Goal: Transaction & Acquisition: Book appointment/travel/reservation

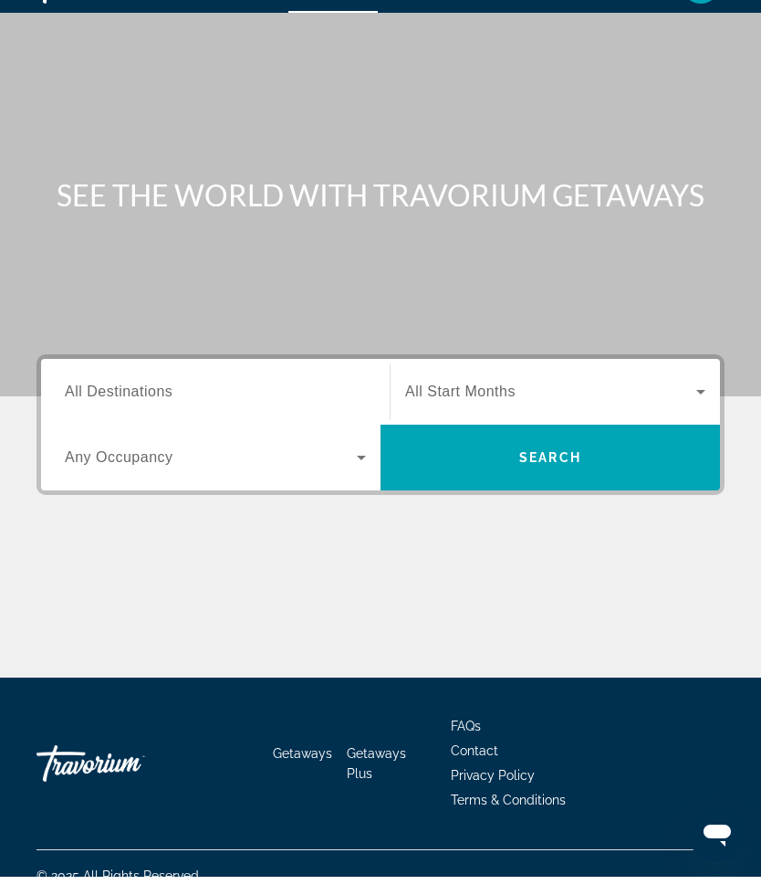
scroll to position [48, 0]
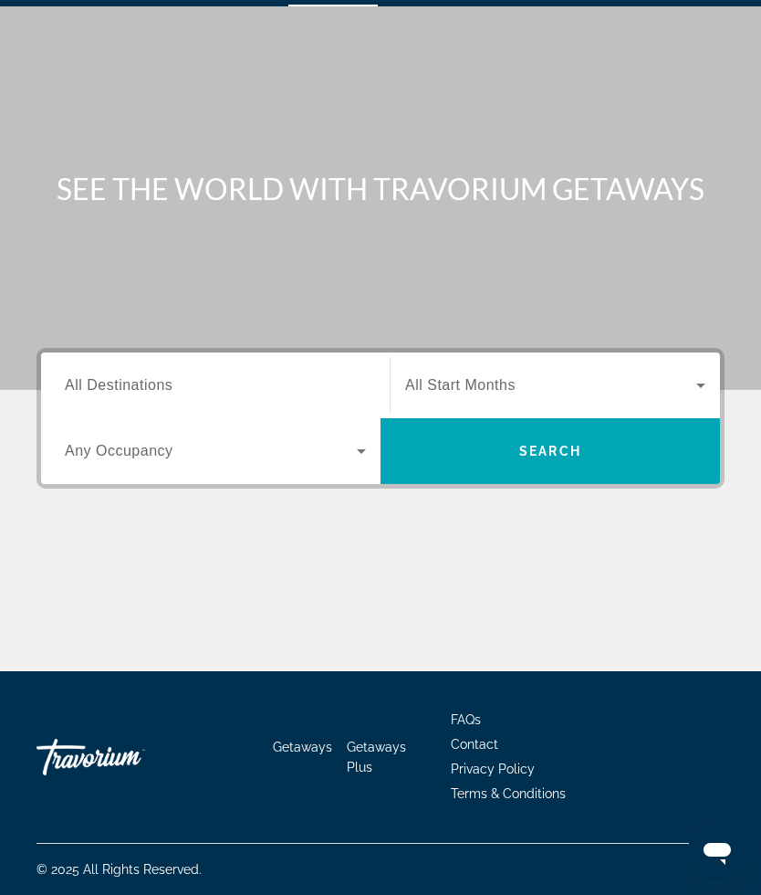
click at [360, 458] on icon "Search widget" at bounding box center [362, 451] width 22 height 22
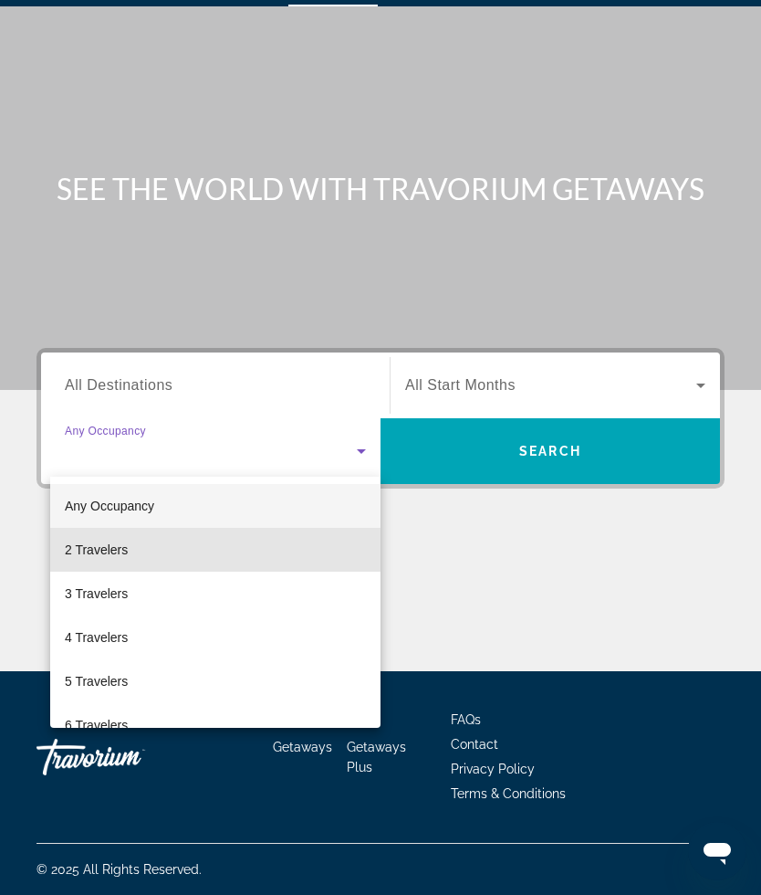
click at [131, 557] on mat-option "2 Travelers" at bounding box center [215, 550] width 330 height 44
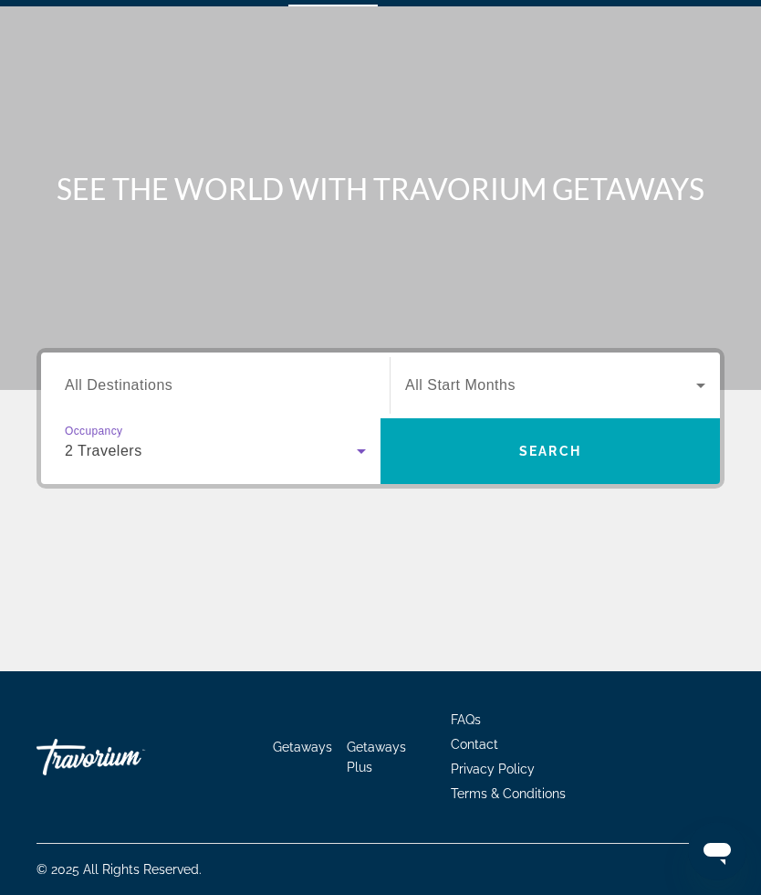
click at [269, 382] on input "Destination All Destinations" at bounding box center [215, 386] width 301 height 22
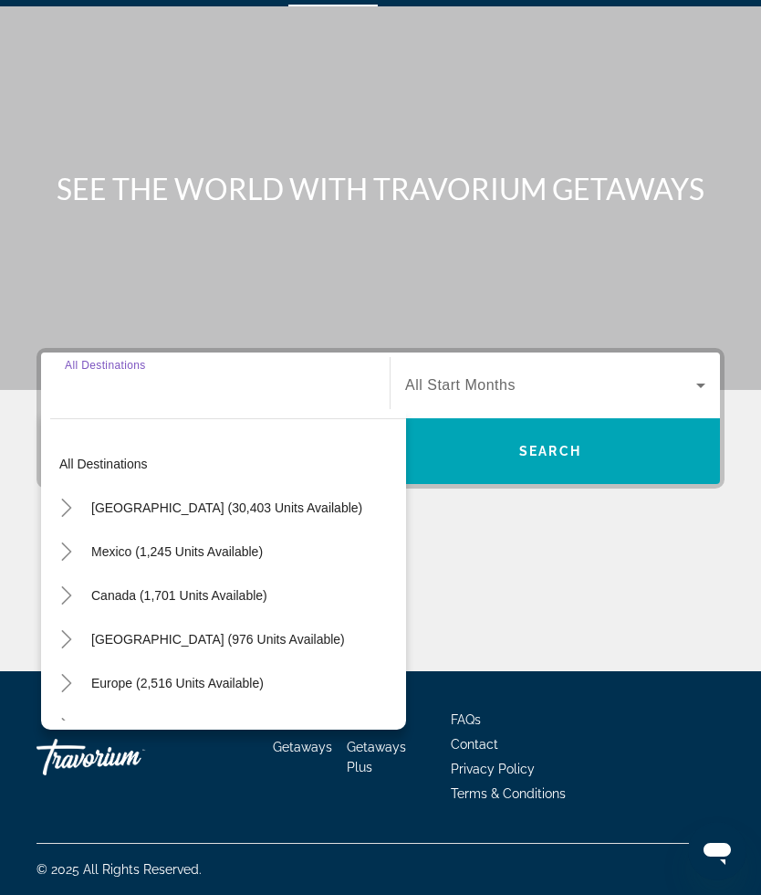
scroll to position [5, 0]
click at [113, 553] on span "Mexico (1,245 units available)" at bounding box center [177, 550] width 172 height 15
type input "**********"
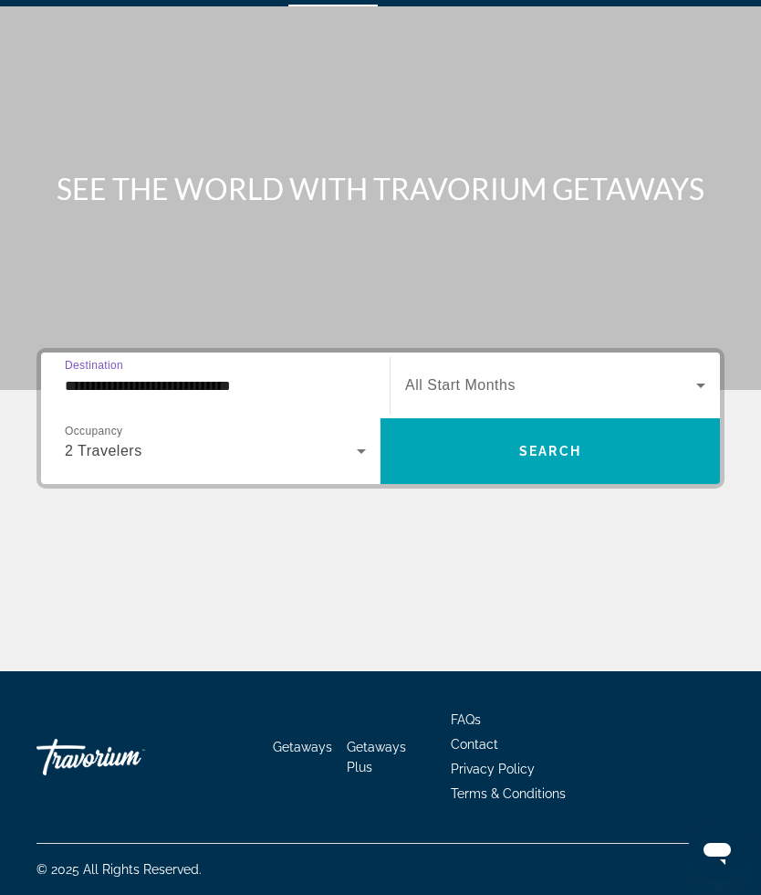
click at [696, 388] on icon "Search widget" at bounding box center [701, 385] width 22 height 22
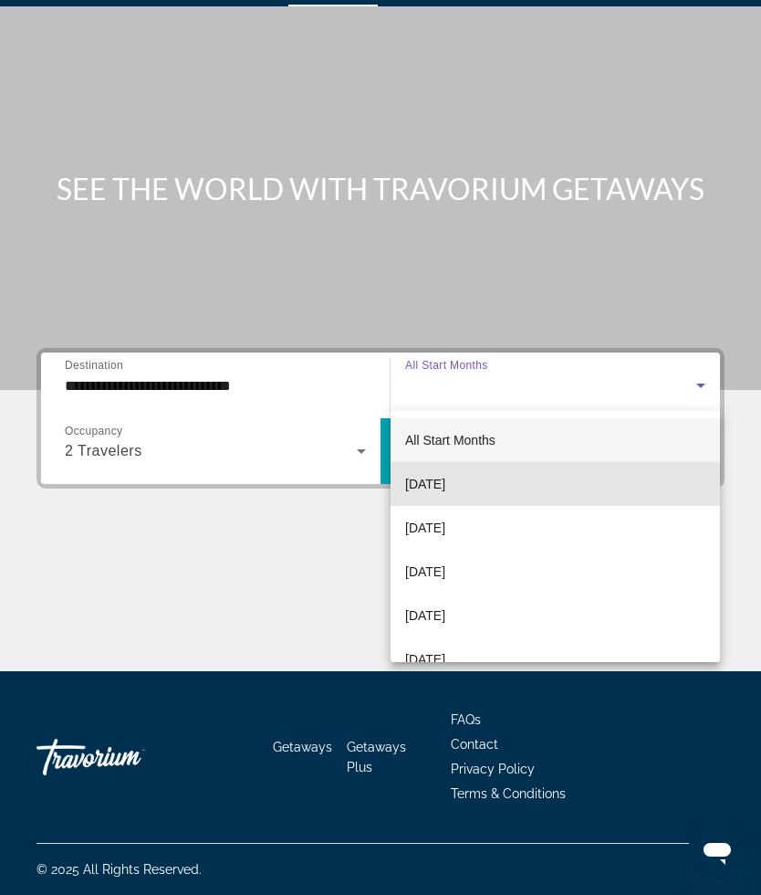
click at [445, 492] on span "[DATE]" at bounding box center [425, 484] width 40 height 22
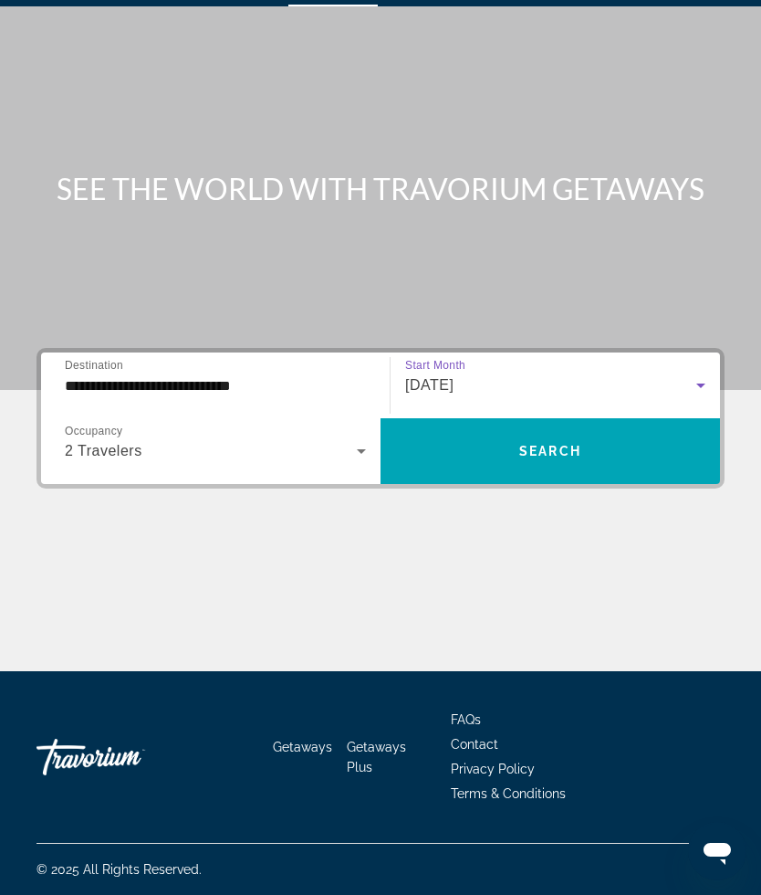
click at [584, 456] on span "Search widget" at bounding box center [551, 451] width 340 height 44
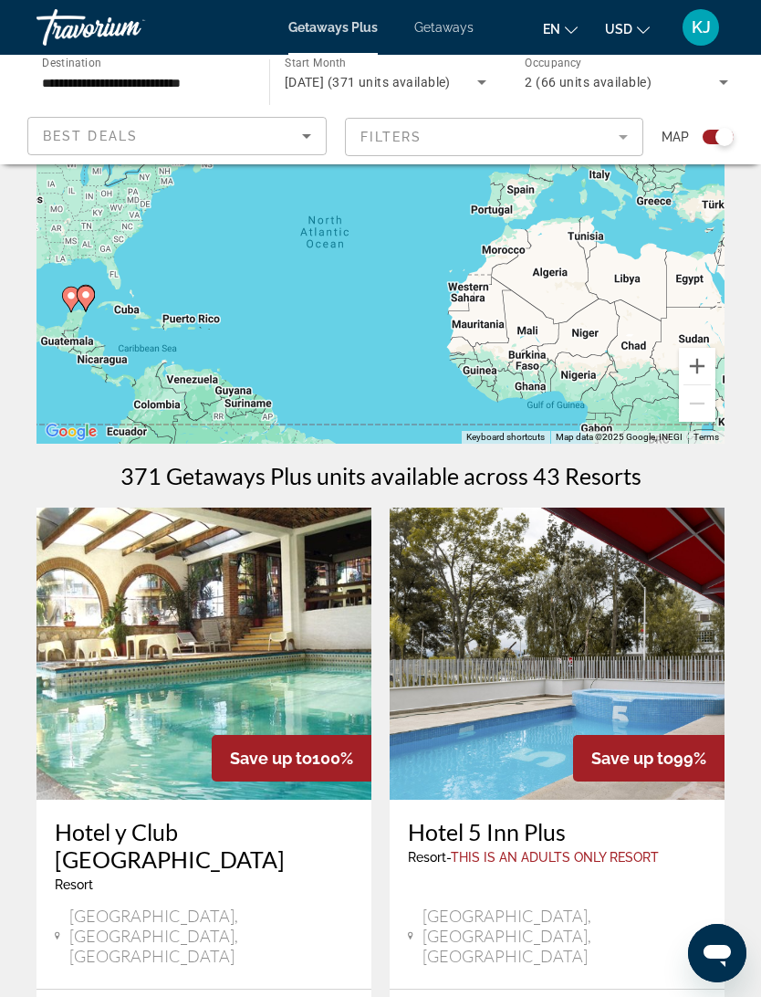
scroll to position [103, 0]
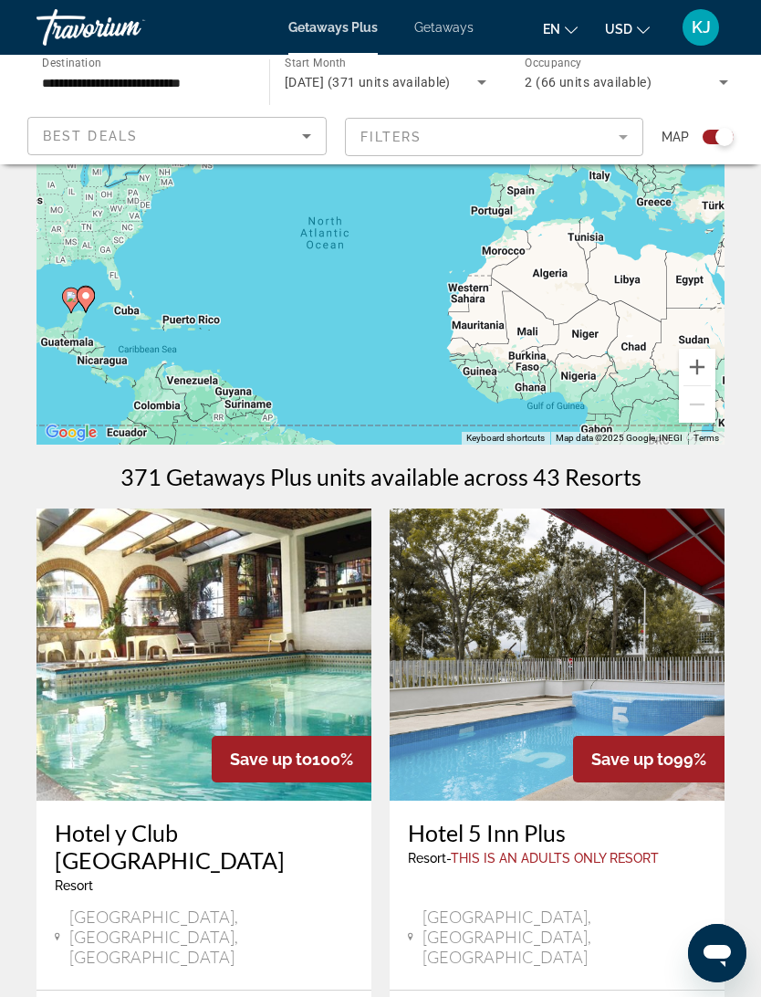
click at [292, 143] on div "Best Deals" at bounding box center [172, 136] width 259 height 22
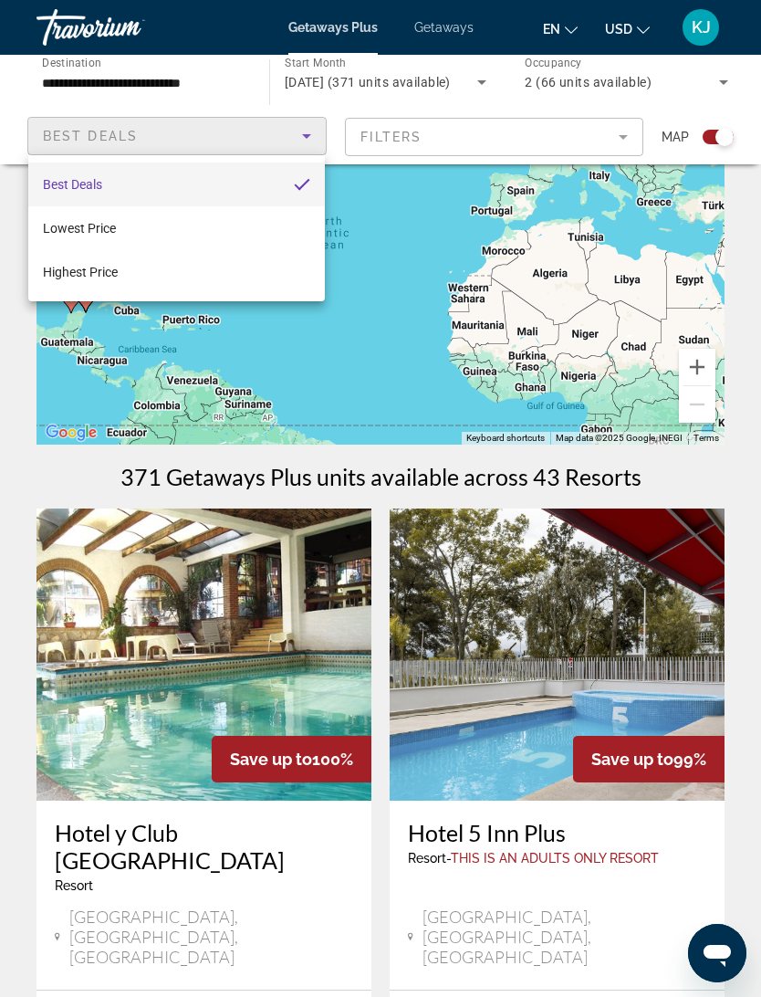
click at [615, 141] on div at bounding box center [380, 498] width 761 height 997
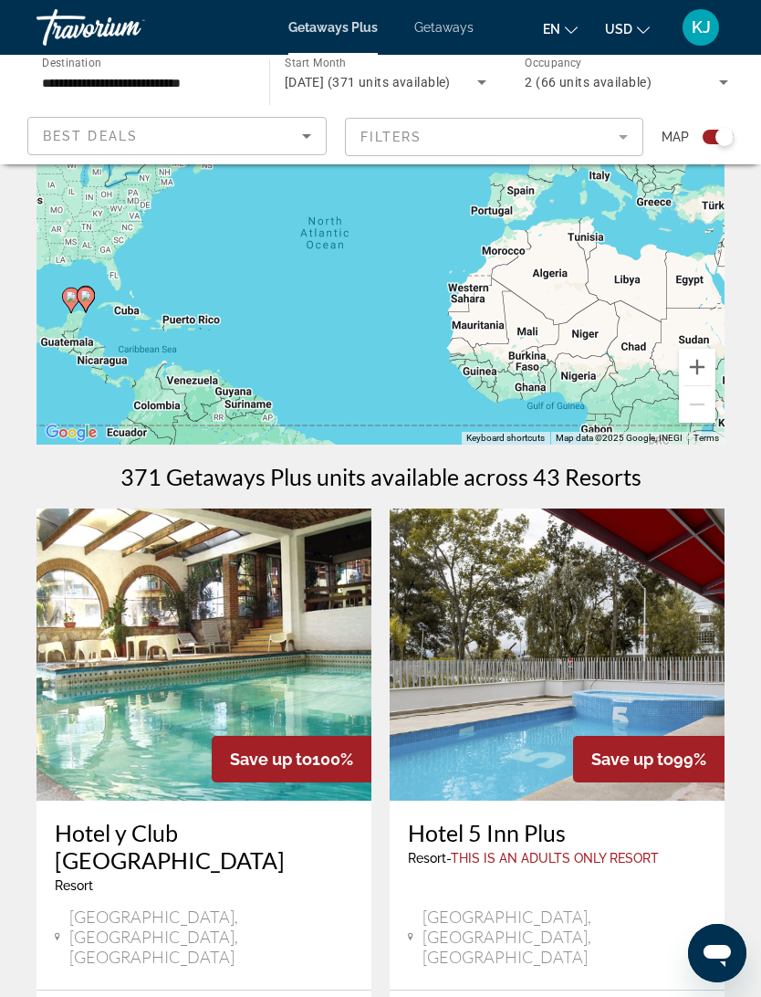
click at [613, 132] on mat-form-field "Filters" at bounding box center [494, 137] width 299 height 38
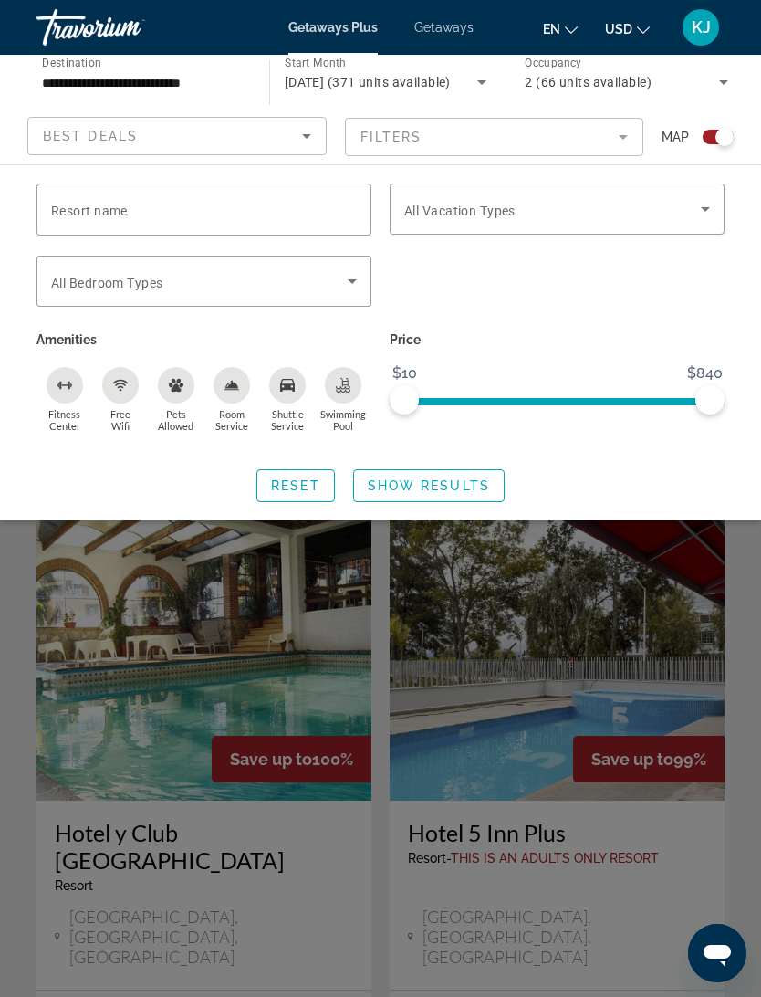
click at [697, 216] on icon "Search widget" at bounding box center [706, 209] width 22 height 22
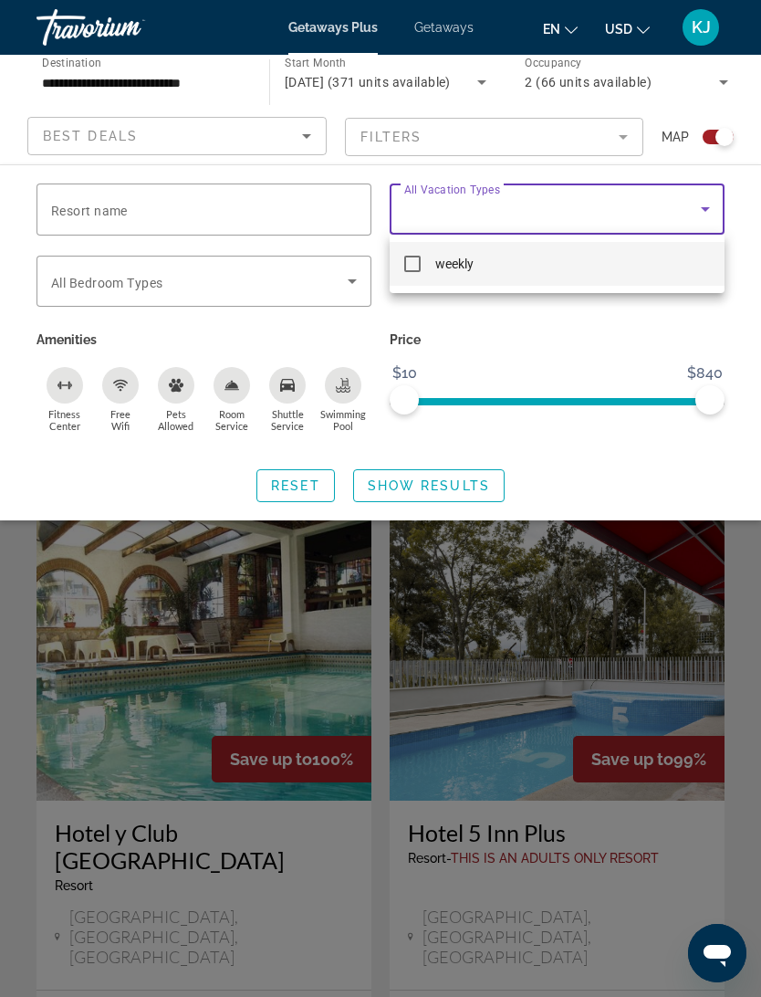
click at [549, 322] on div at bounding box center [380, 498] width 761 height 997
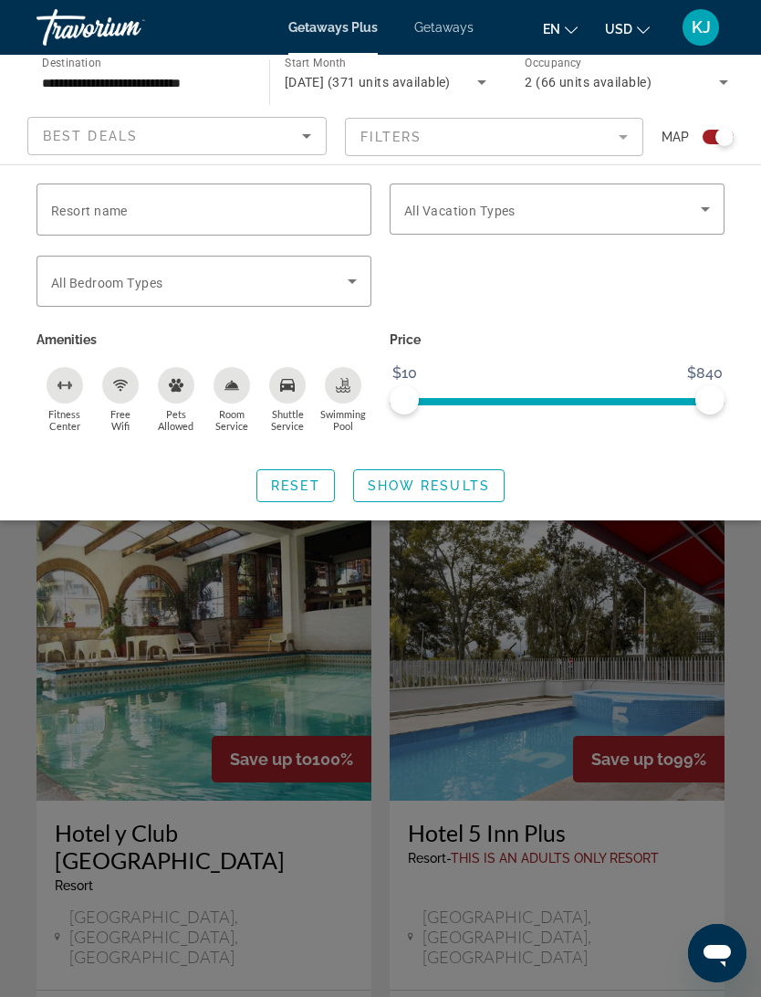
click at [620, 141] on mat-form-field "Filters" at bounding box center [494, 137] width 299 height 38
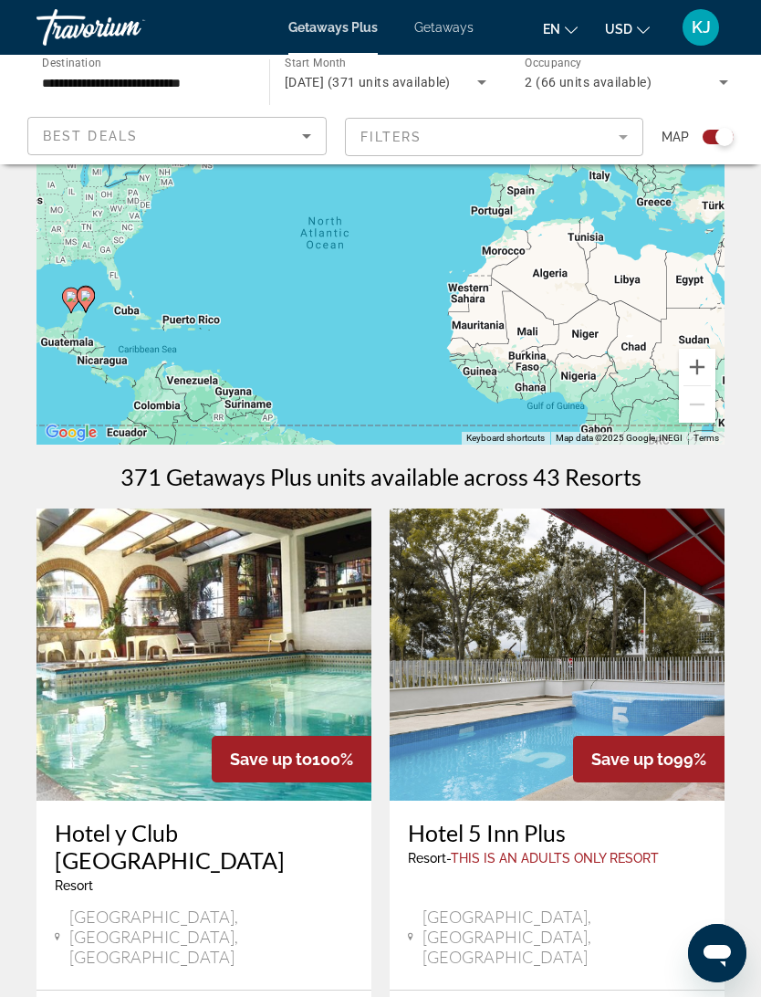
click at [620, 136] on mat-form-field "Filters" at bounding box center [494, 137] width 299 height 38
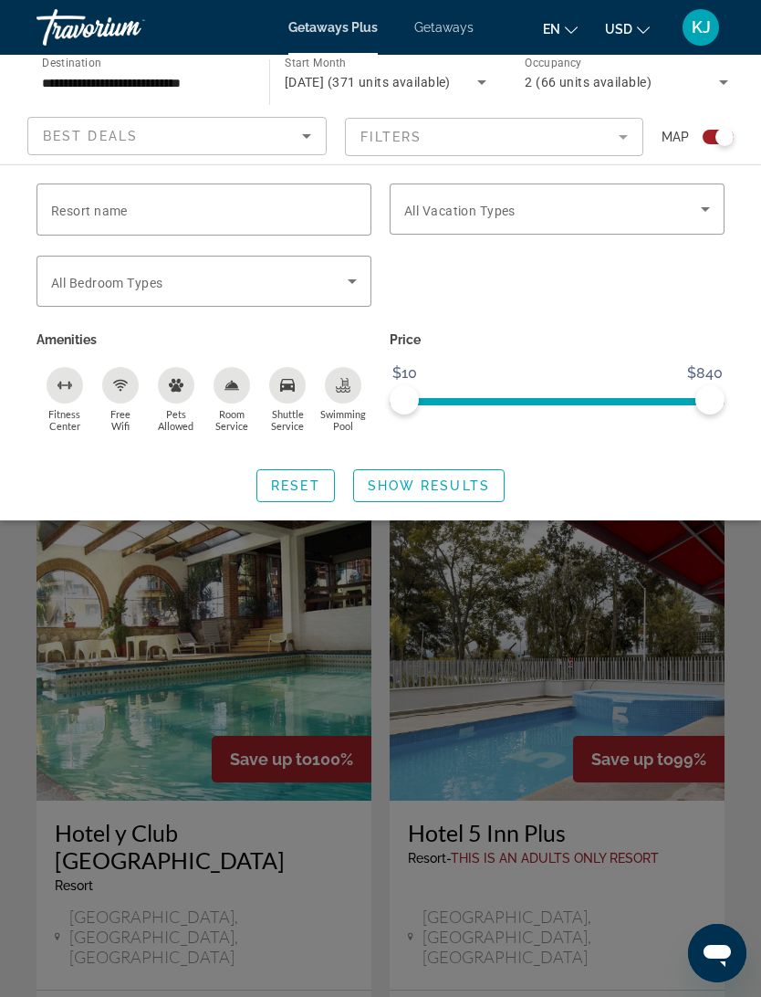
click at [345, 290] on icon "Search widget" at bounding box center [352, 281] width 22 height 22
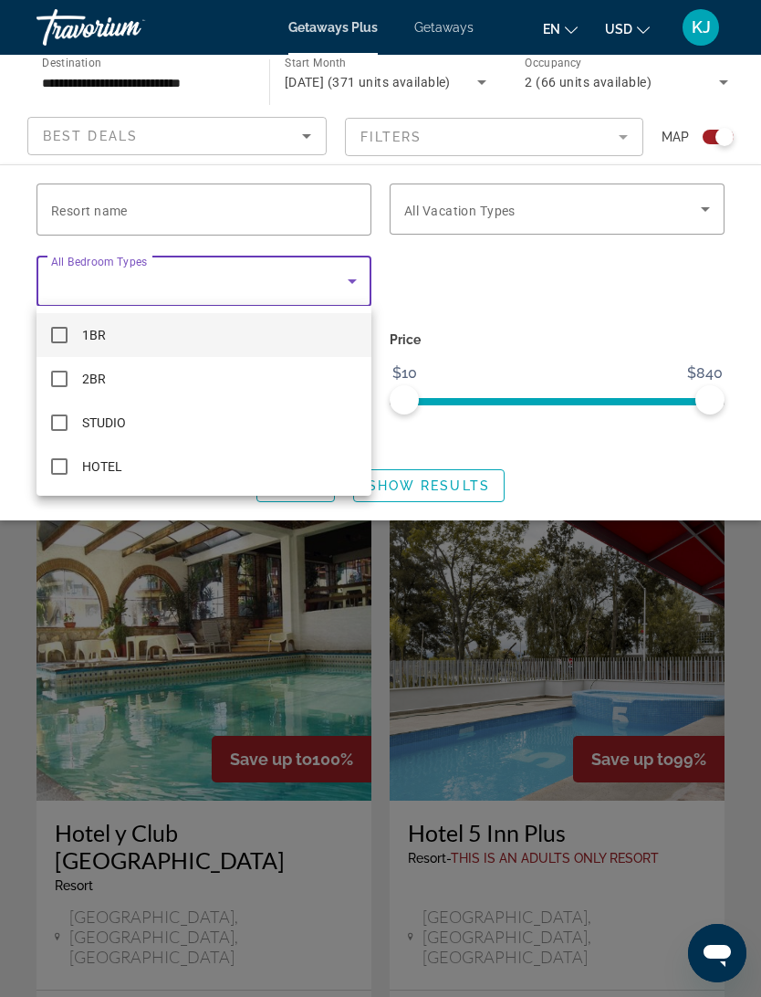
click at [492, 284] on div at bounding box center [380, 498] width 761 height 997
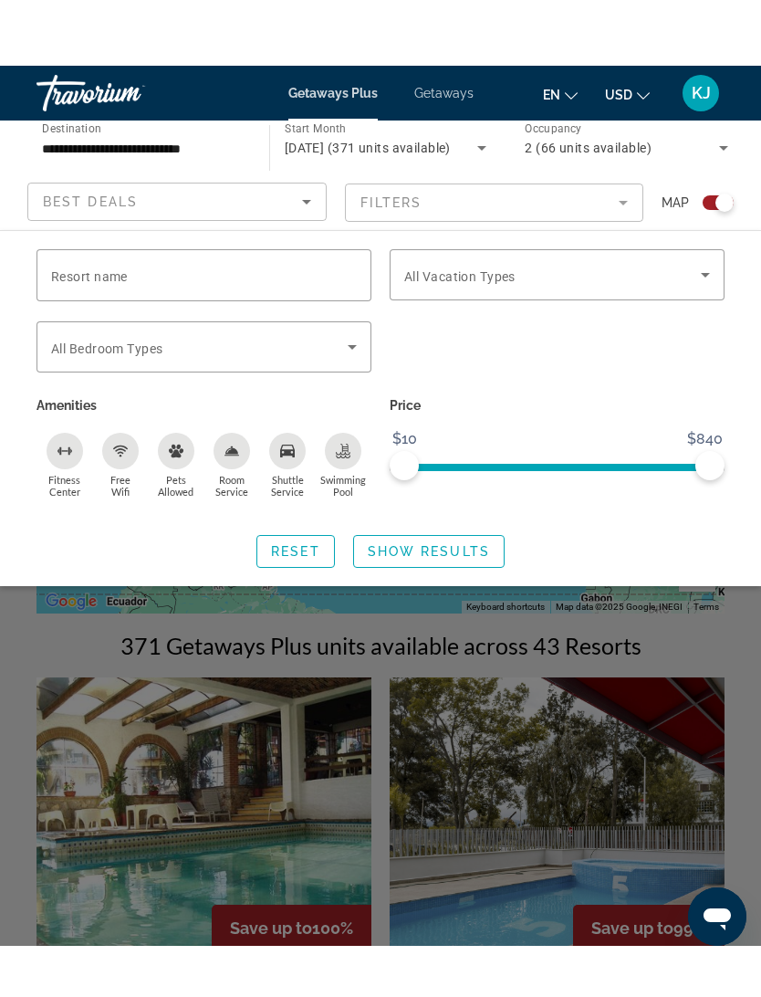
scroll to position [2, 0]
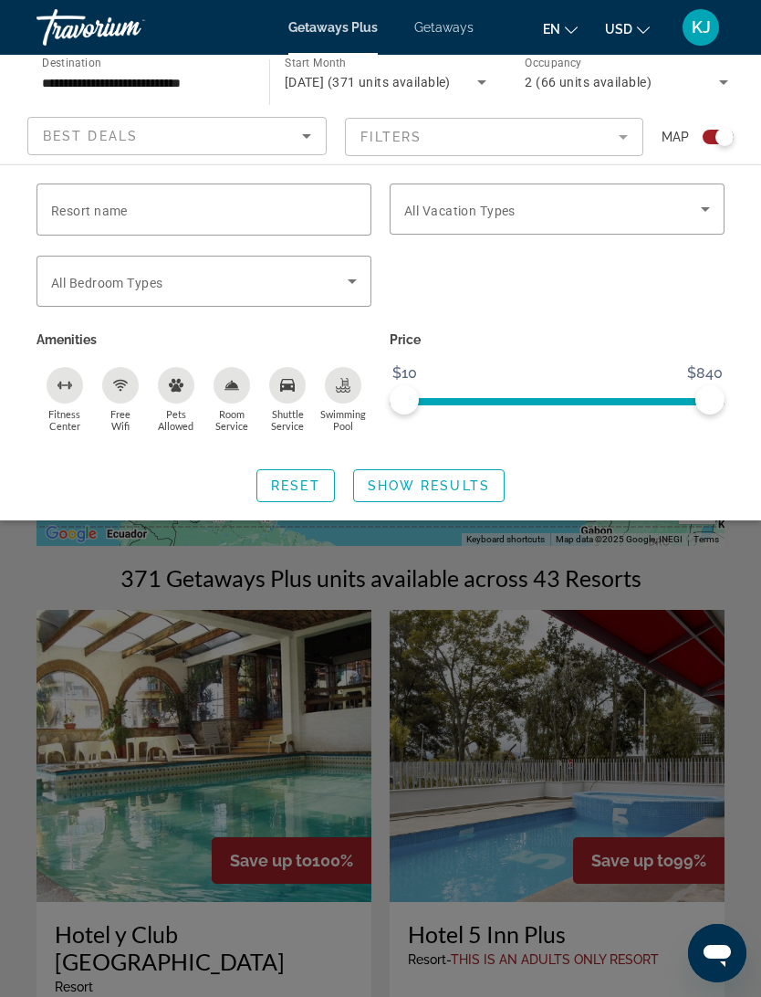
click at [612, 135] on mat-form-field "Filters" at bounding box center [494, 137] width 299 height 38
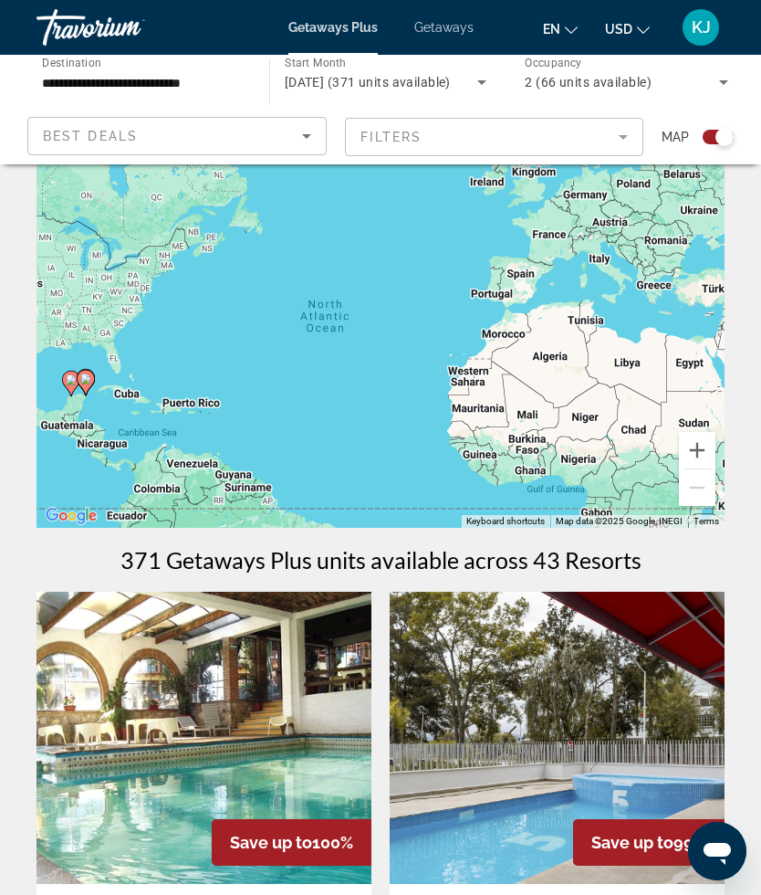
scroll to position [0, 0]
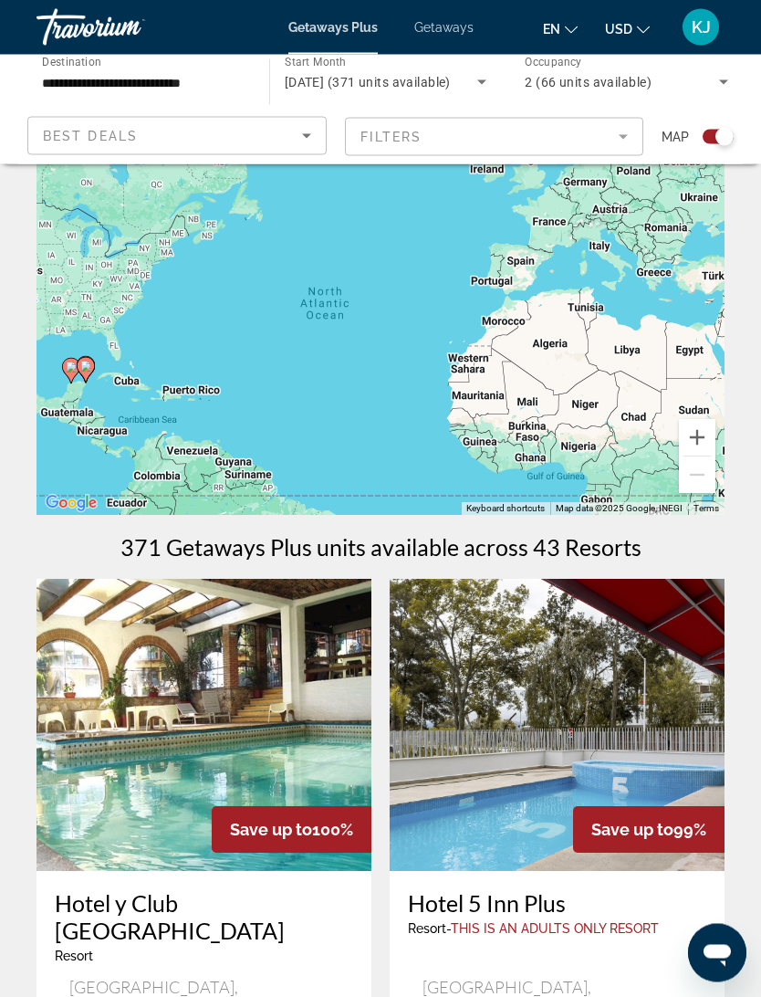
click at [719, 79] on icon "Search widget" at bounding box center [724, 82] width 22 height 22
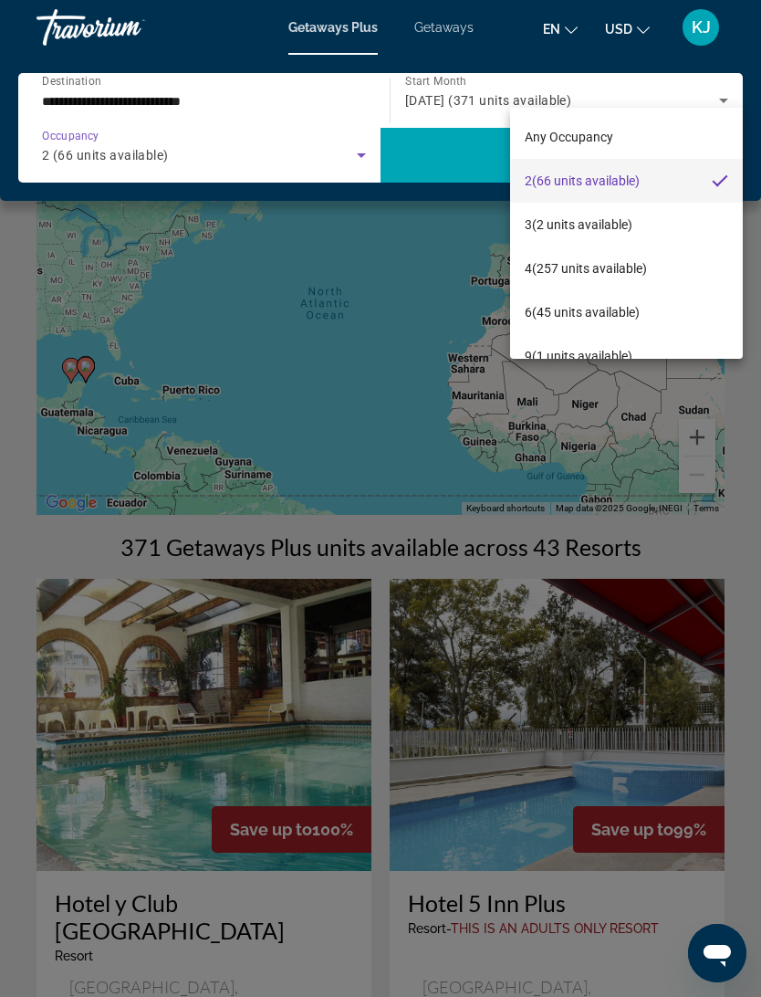
click at [728, 98] on div at bounding box center [380, 498] width 761 height 997
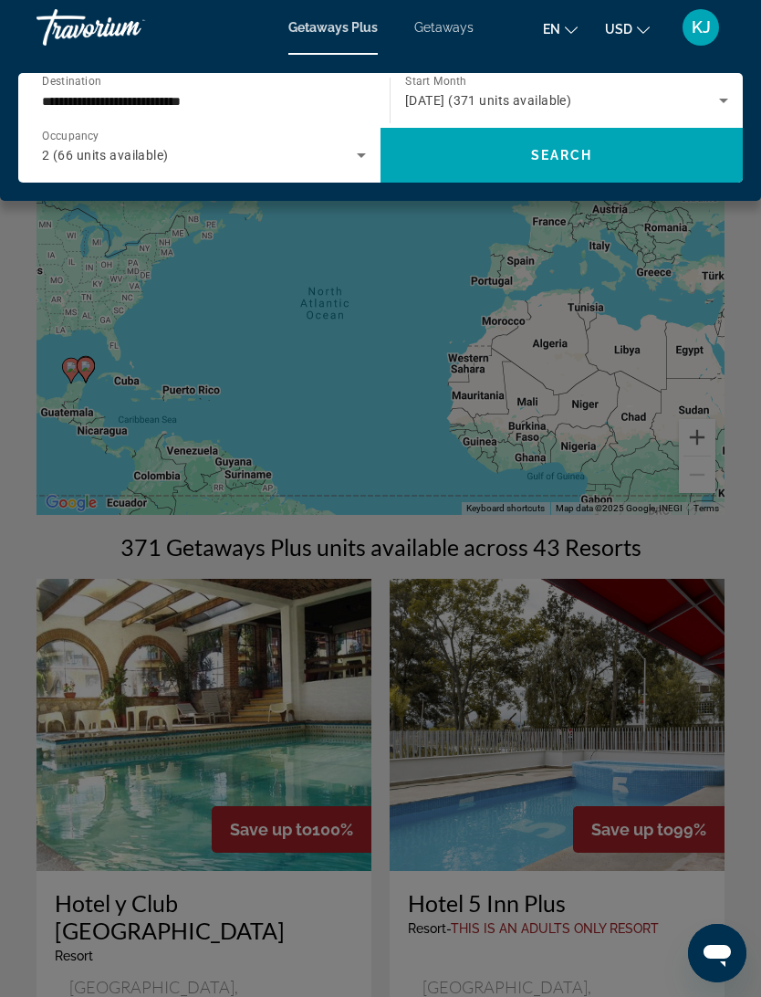
click at [267, 97] on input "**********" at bounding box center [199, 101] width 315 height 22
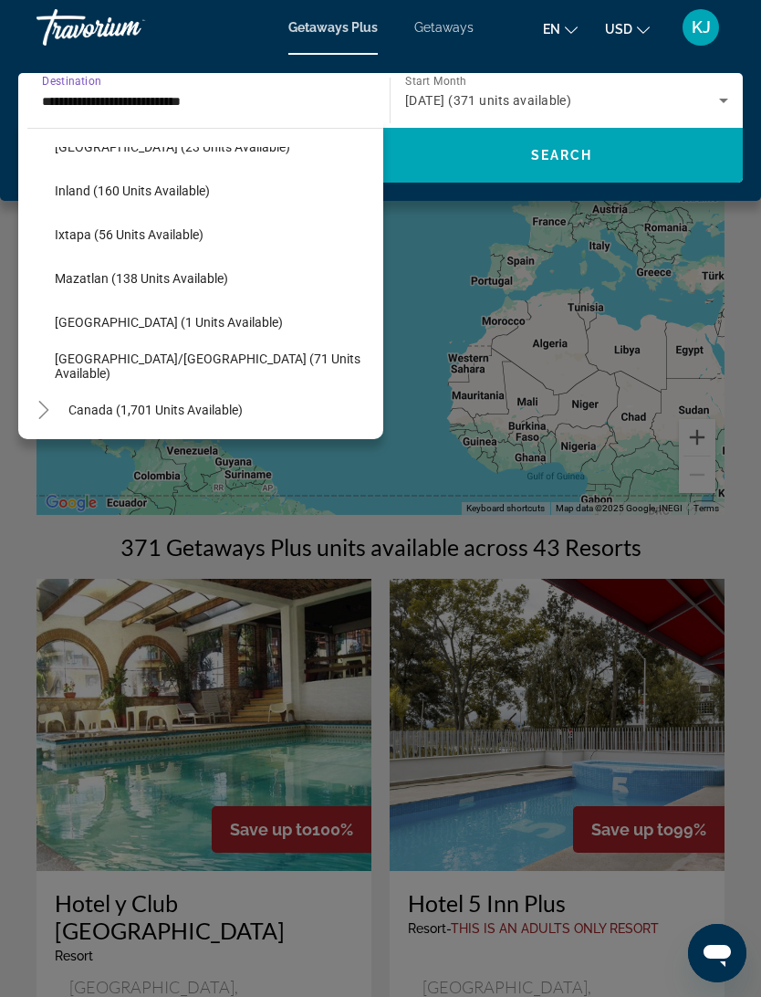
scroll to position [298, 0]
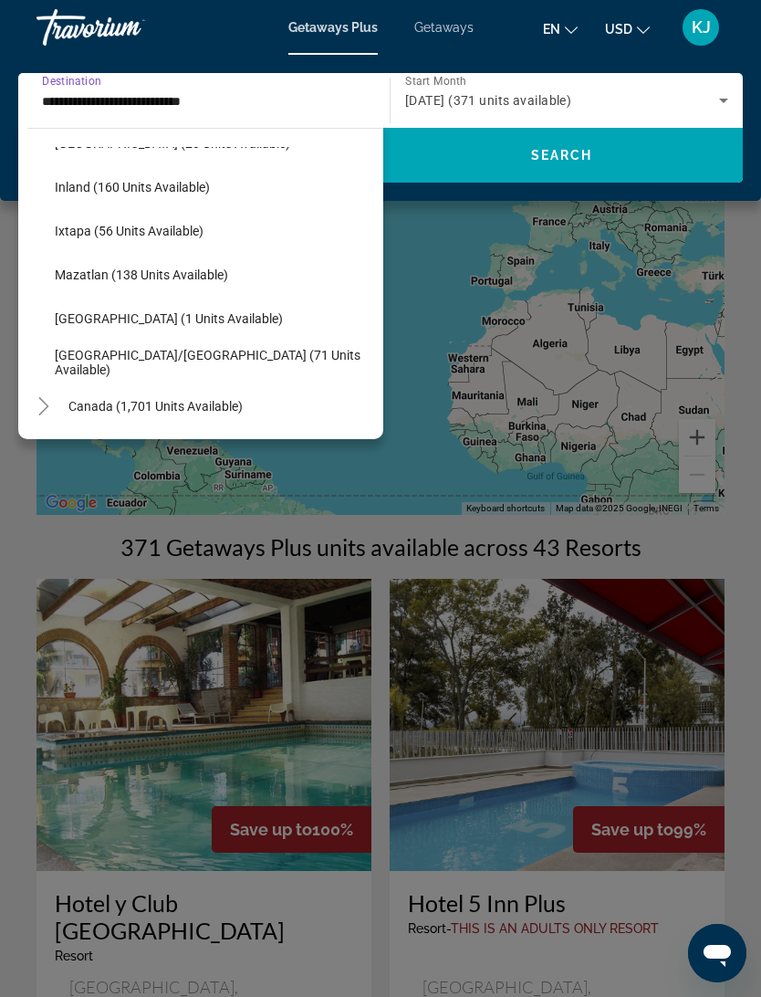
click at [137, 367] on span "[GEOGRAPHIC_DATA]/[GEOGRAPHIC_DATA] (71 units available)" at bounding box center [214, 362] width 319 height 29
type input "**********"
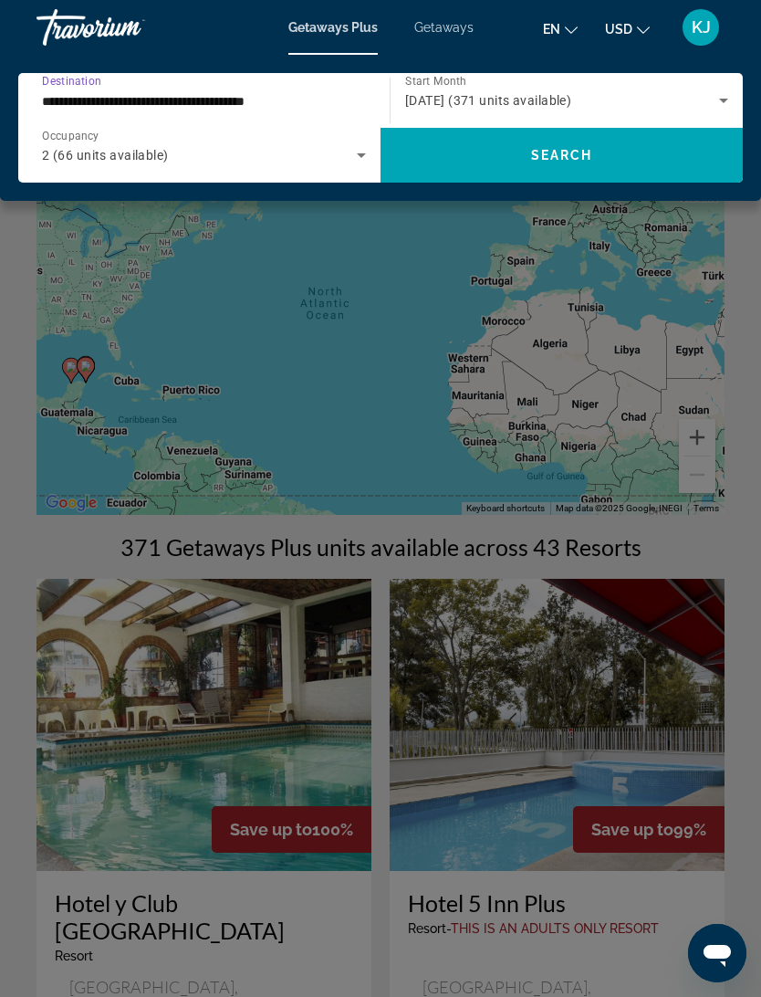
click at [614, 141] on span "Search widget" at bounding box center [562, 155] width 362 height 44
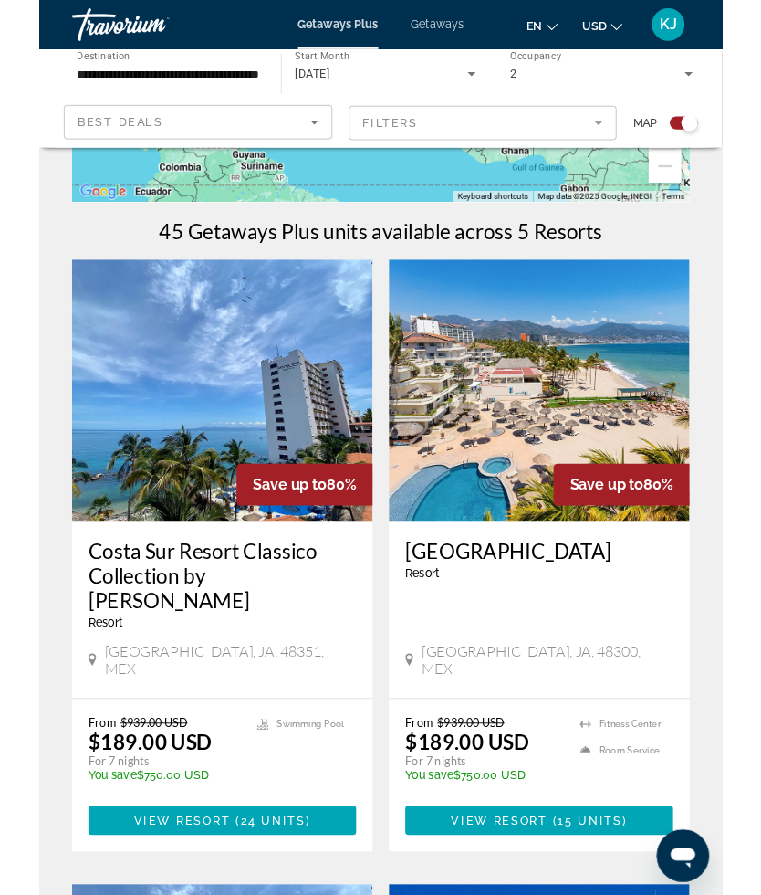
scroll to position [312, 0]
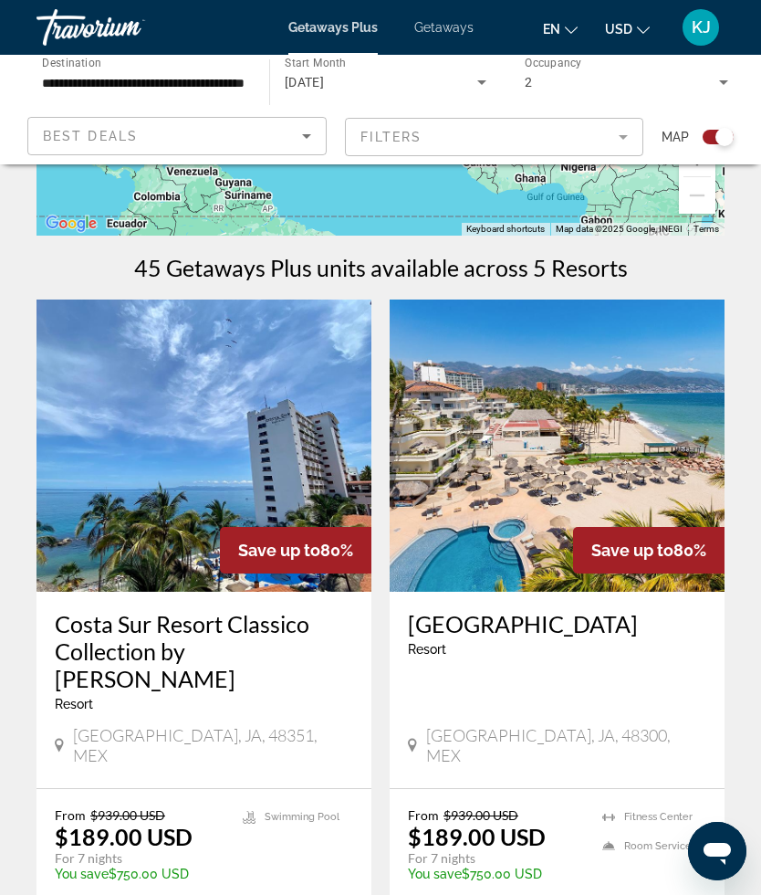
click at [308, 144] on icon "Sort by" at bounding box center [307, 136] width 22 height 22
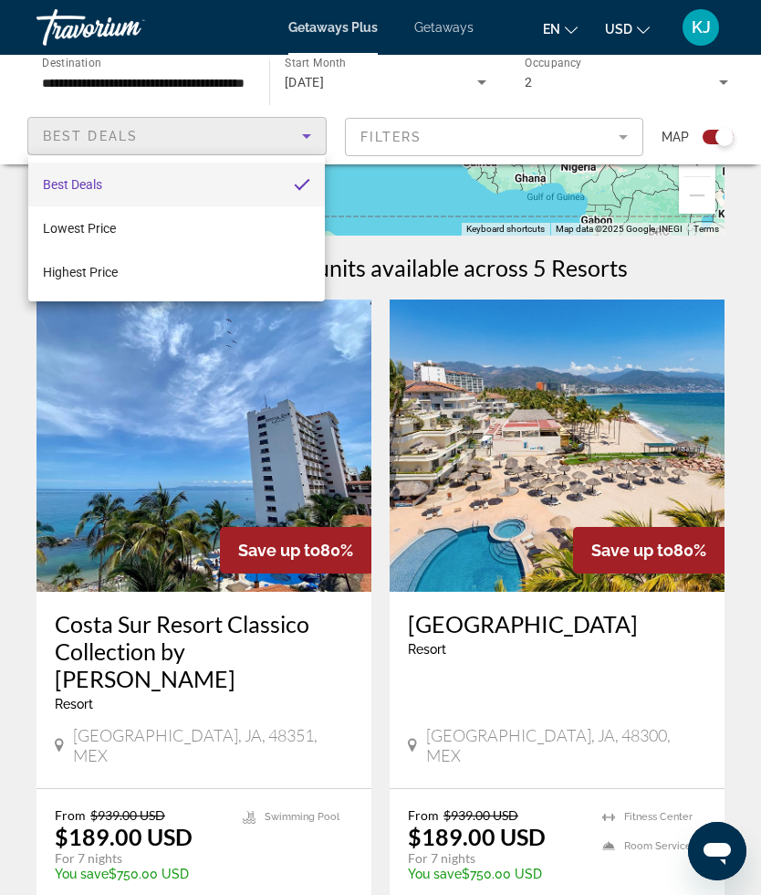
click at [620, 145] on div at bounding box center [380, 447] width 761 height 895
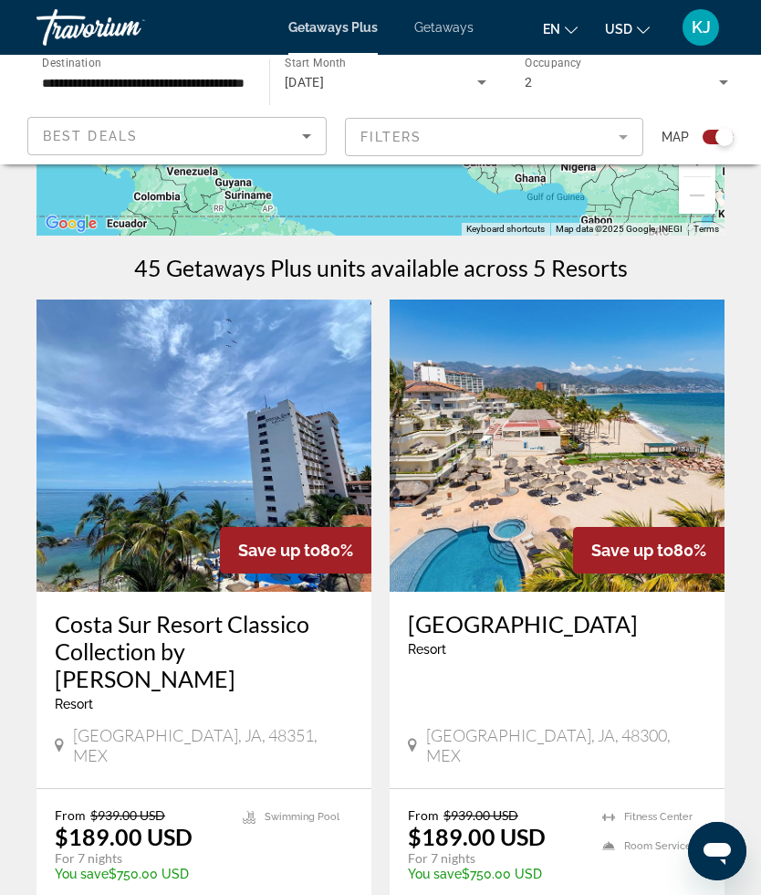
click at [623, 139] on mat-form-field "Filters" at bounding box center [494, 137] width 299 height 38
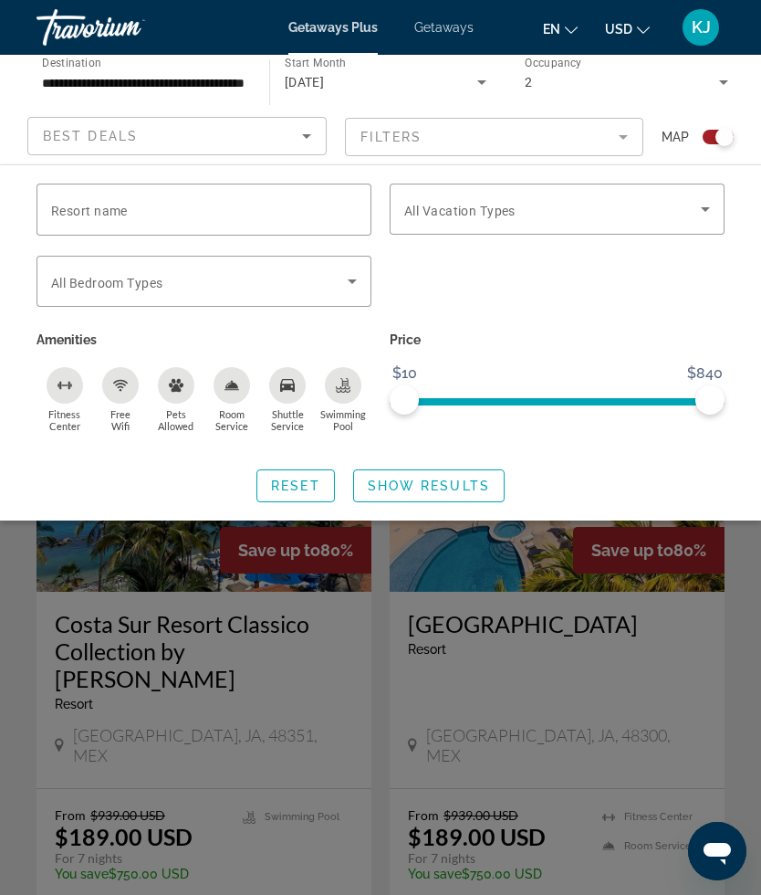
click at [697, 218] on icon "Search widget" at bounding box center [706, 209] width 22 height 22
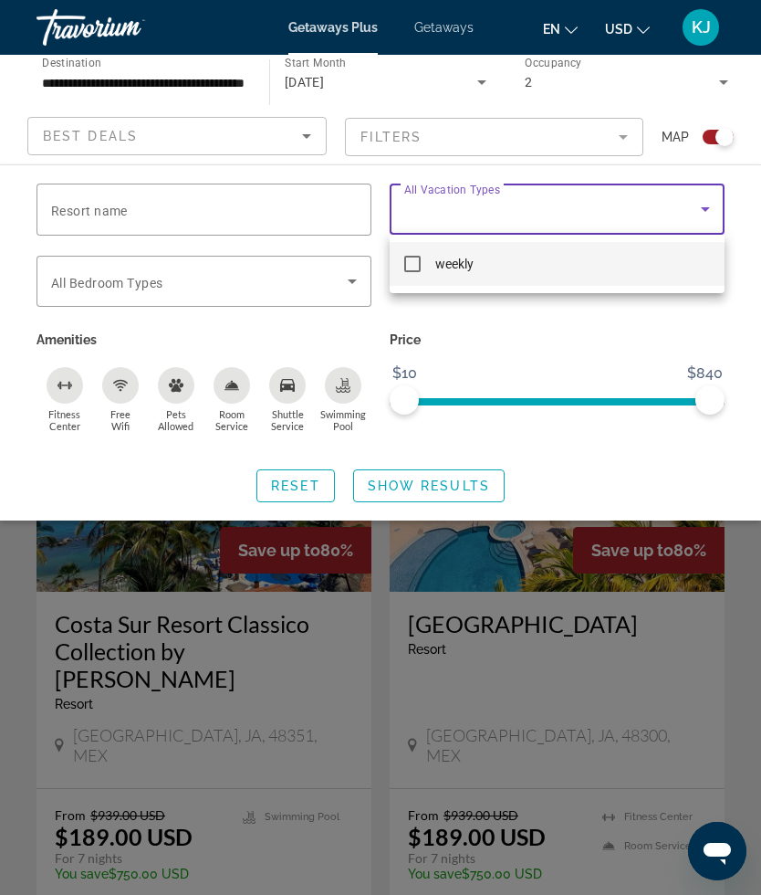
click at [704, 211] on div at bounding box center [380, 447] width 761 height 895
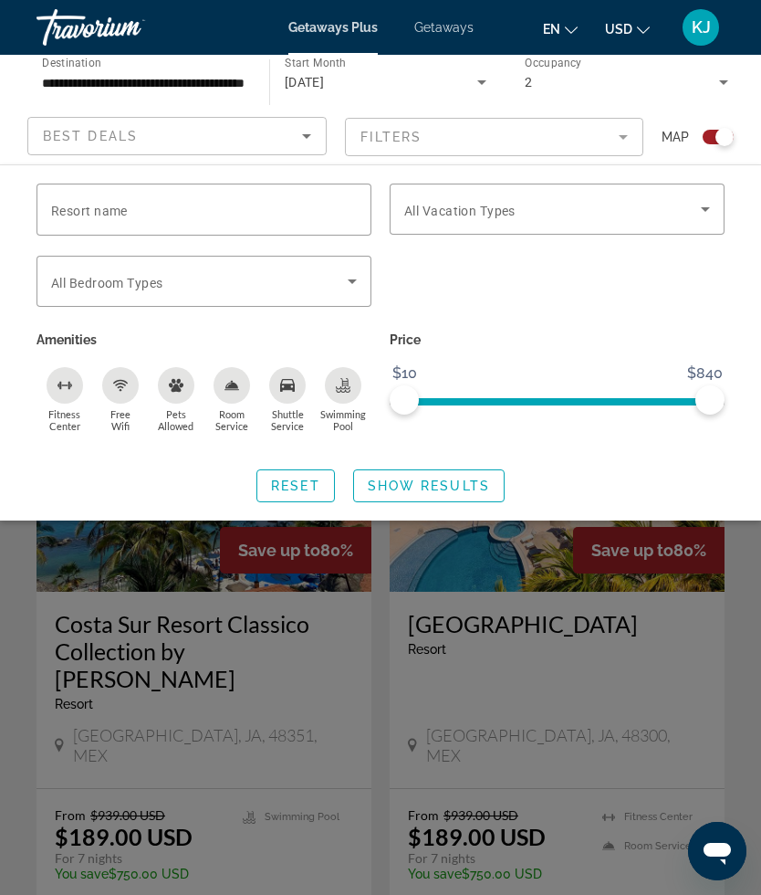
click at [352, 290] on icon "Search widget" at bounding box center [352, 281] width 22 height 22
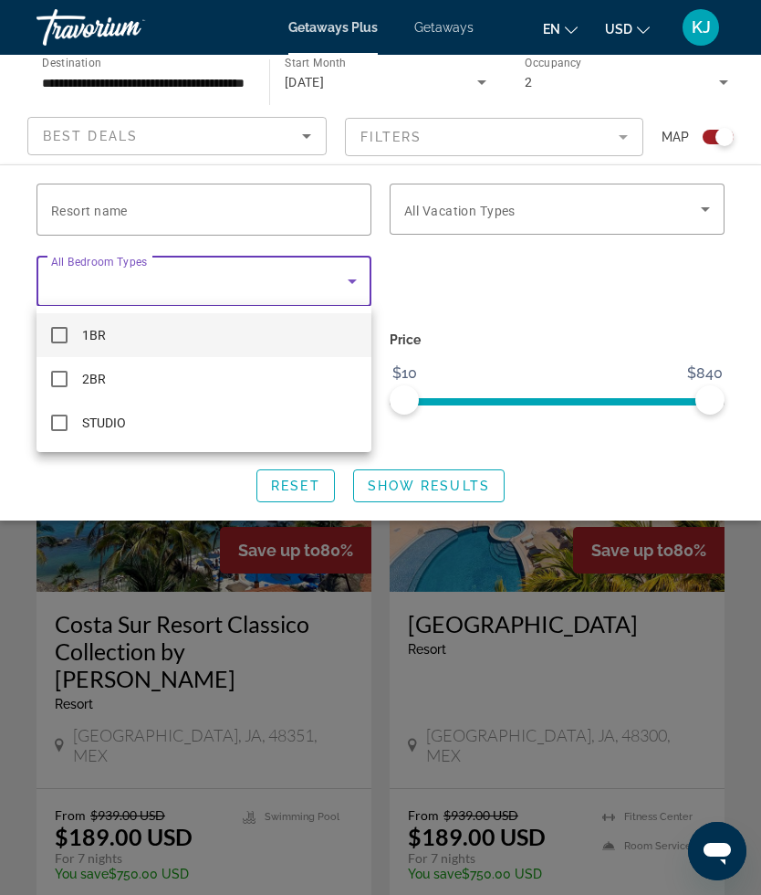
click at [365, 287] on div at bounding box center [380, 447] width 761 height 895
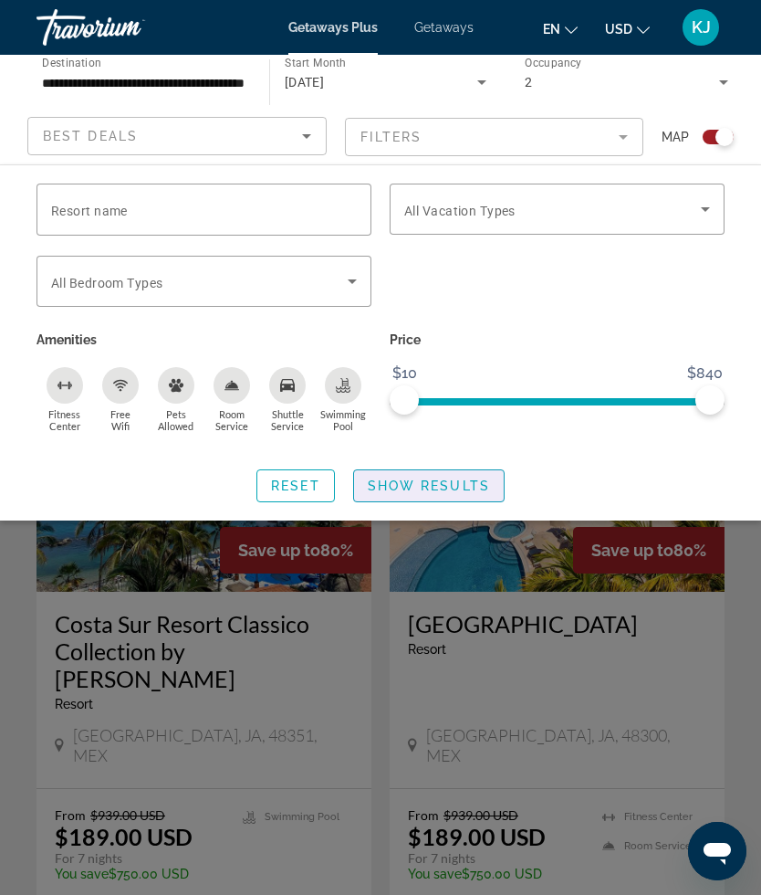
click at [476, 479] on span "Show Results" at bounding box center [429, 485] width 122 height 15
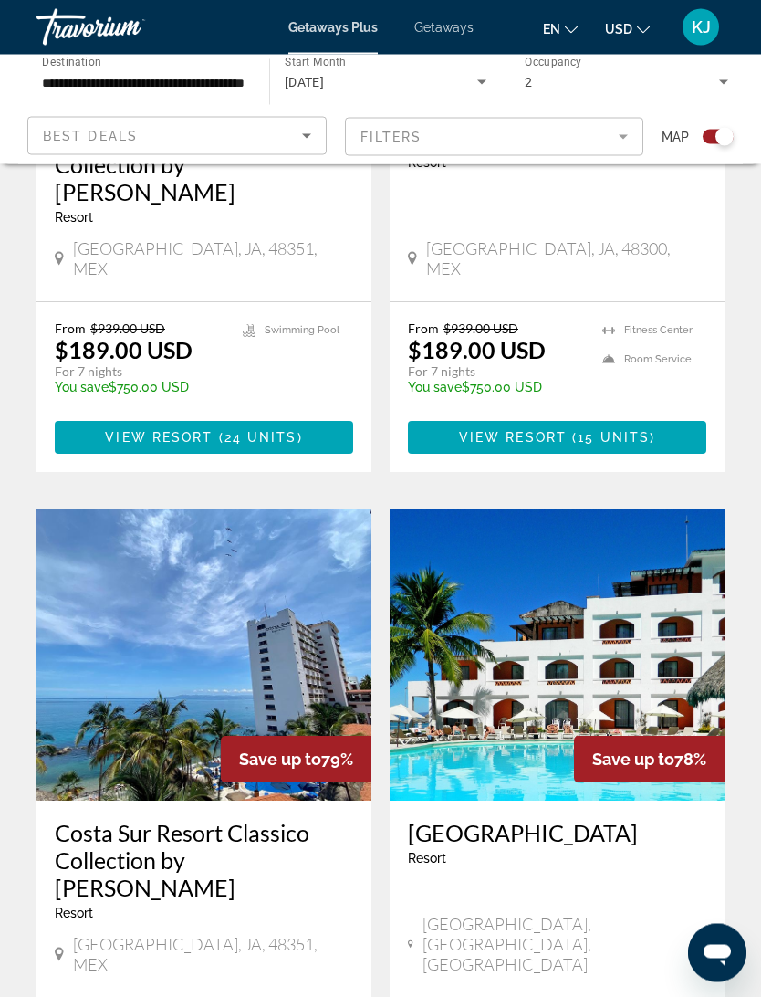
scroll to position [799, 0]
click at [521, 819] on h3 "[GEOGRAPHIC_DATA]" at bounding box center [557, 832] width 298 height 27
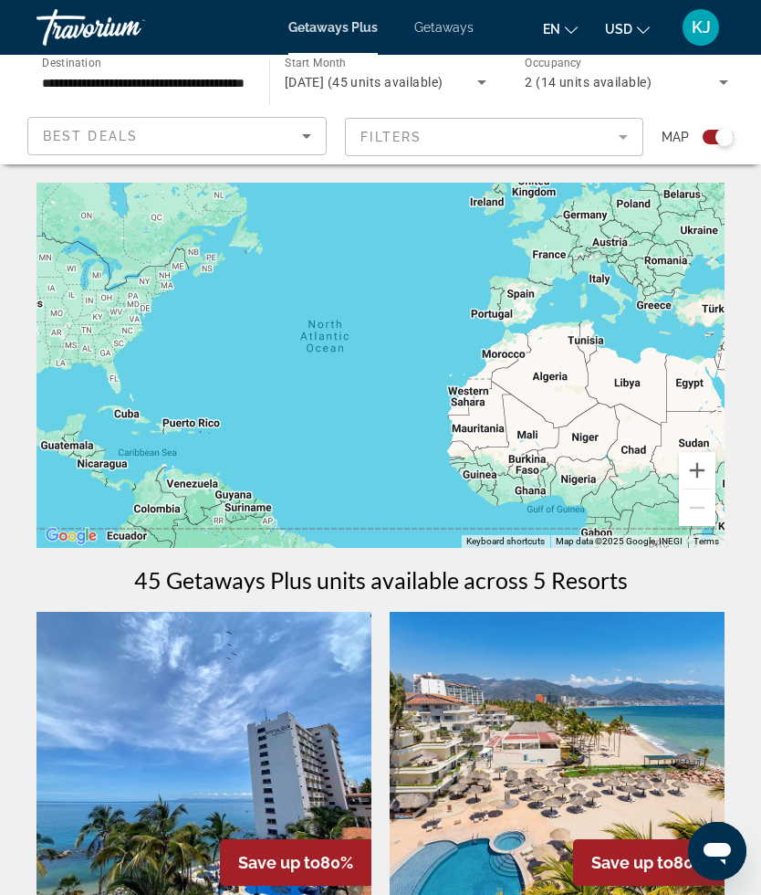
click at [624, 142] on mat-form-field "Filters" at bounding box center [494, 137] width 299 height 38
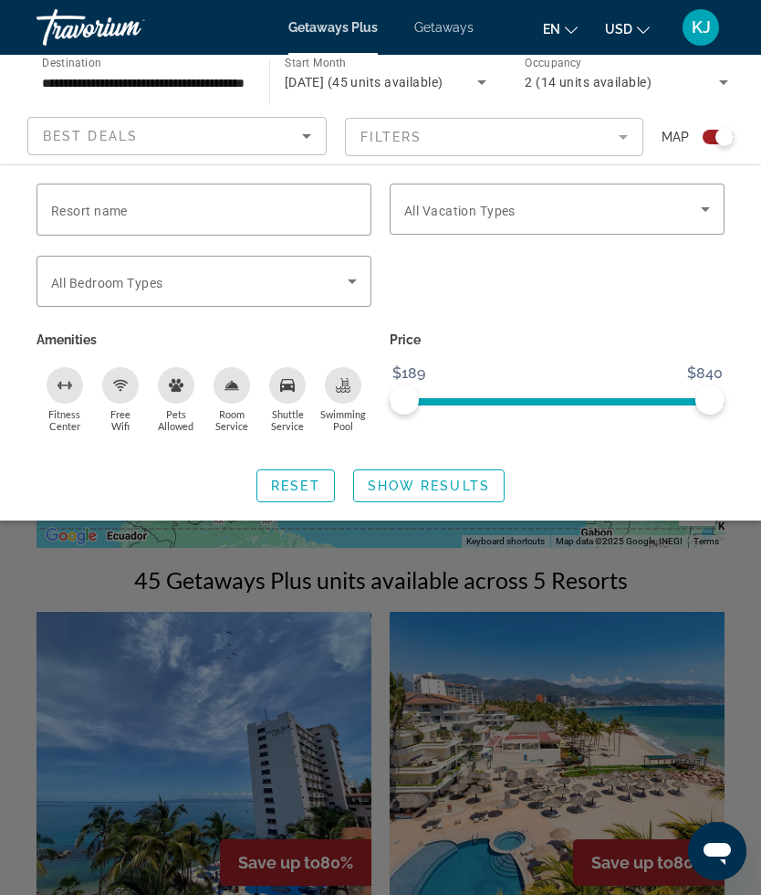
click at [348, 288] on icon "Search widget" at bounding box center [352, 281] width 22 height 22
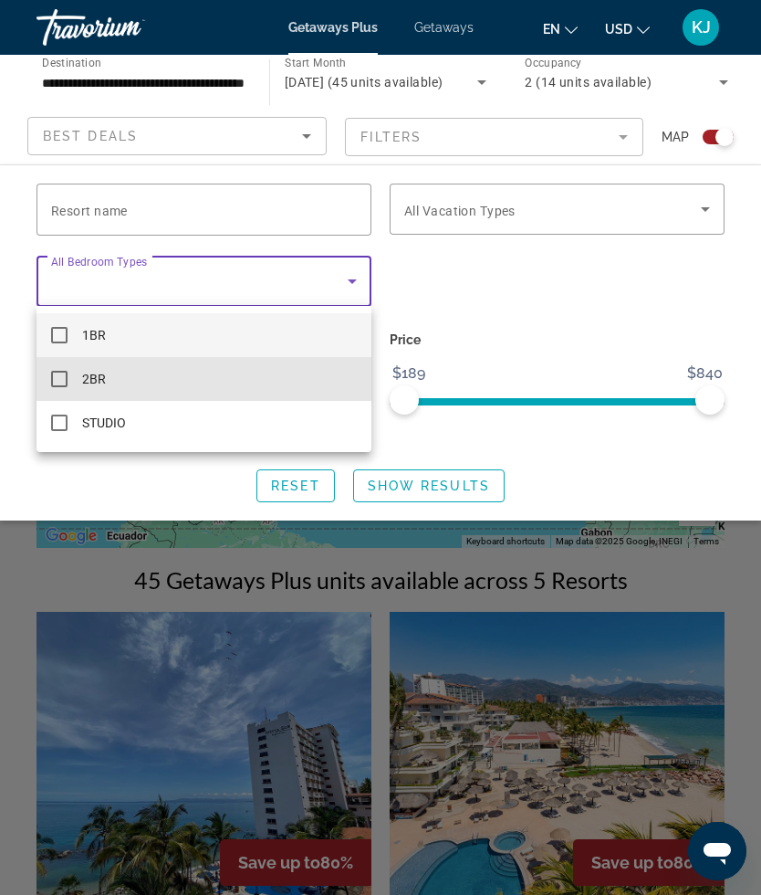
click at [71, 388] on mat-option "2BR" at bounding box center [204, 379] width 335 height 44
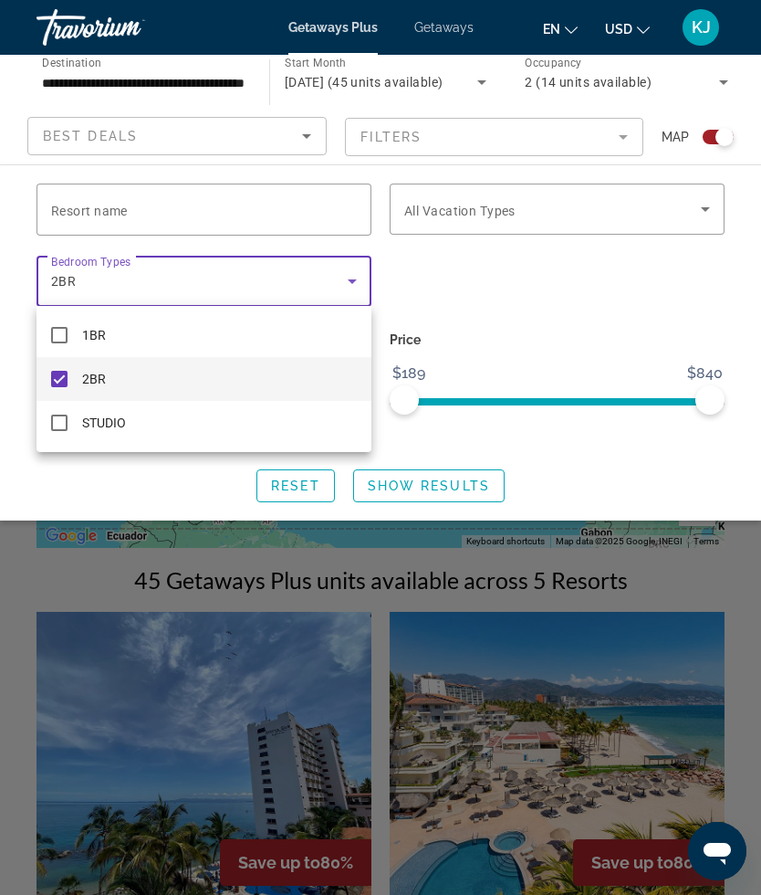
click at [593, 316] on div at bounding box center [380, 447] width 761 height 895
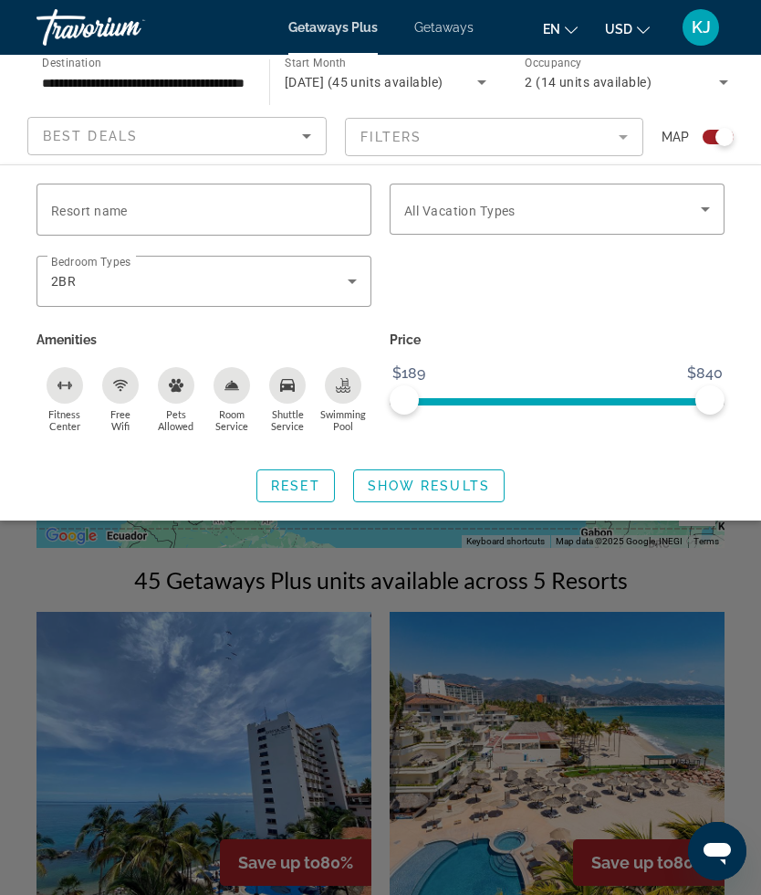
click at [453, 487] on span "Show Results" at bounding box center [429, 485] width 122 height 15
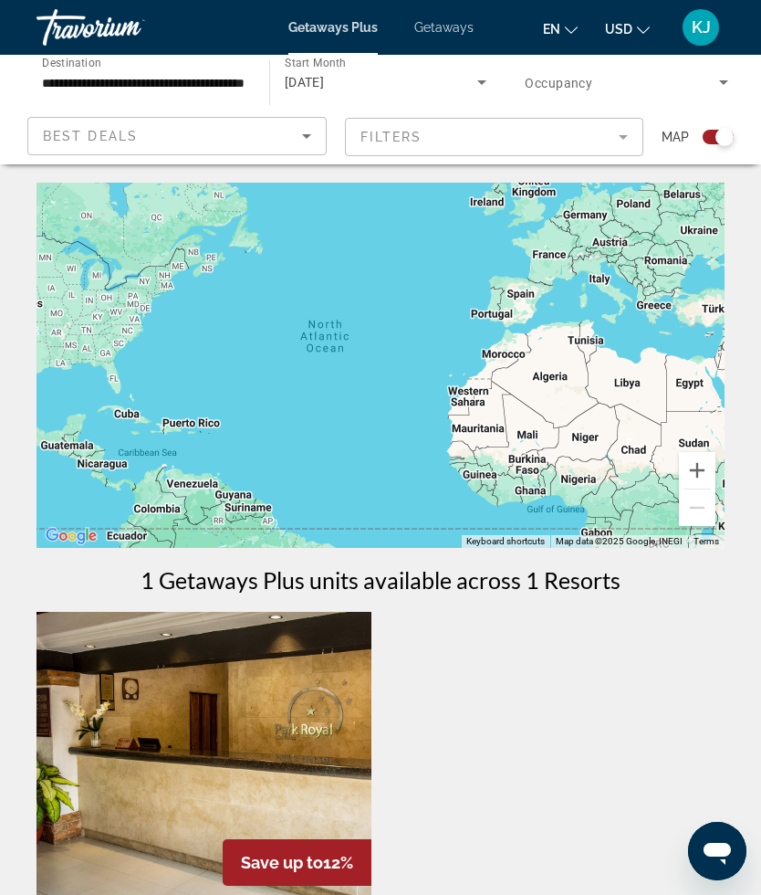
click at [307, 147] on icon "Sort by" at bounding box center [307, 136] width 22 height 22
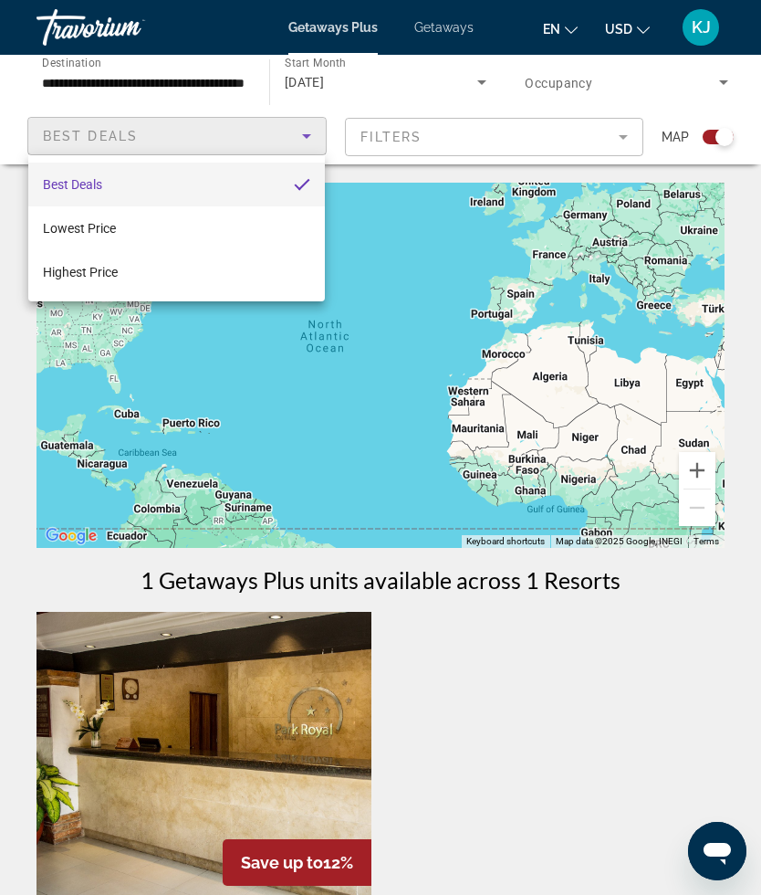
click at [246, 79] on div at bounding box center [380, 447] width 761 height 895
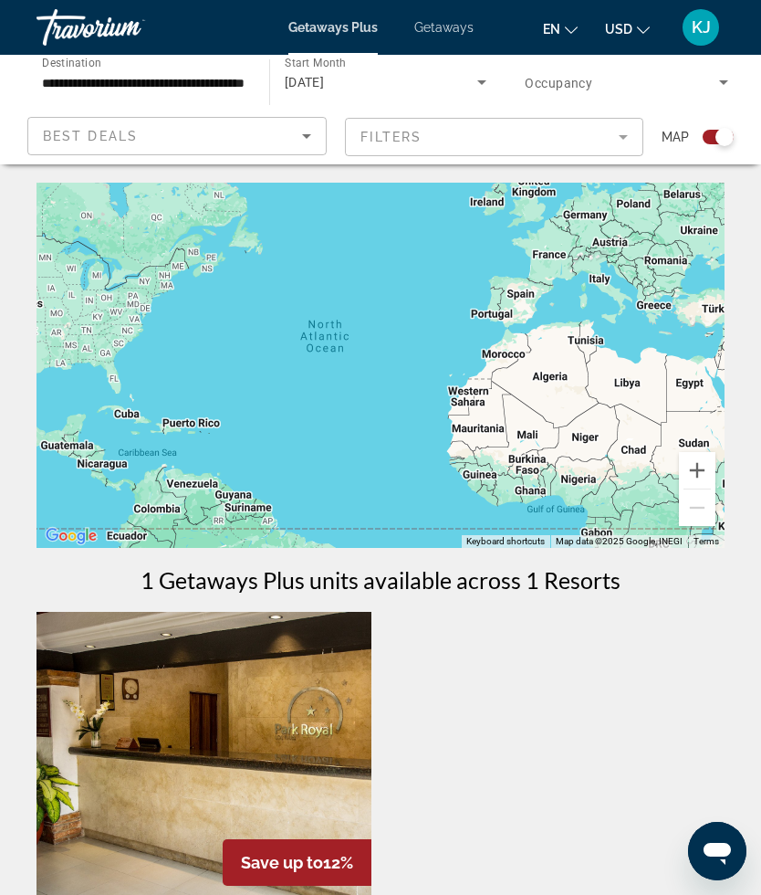
click at [225, 88] on input "**********" at bounding box center [144, 83] width 204 height 22
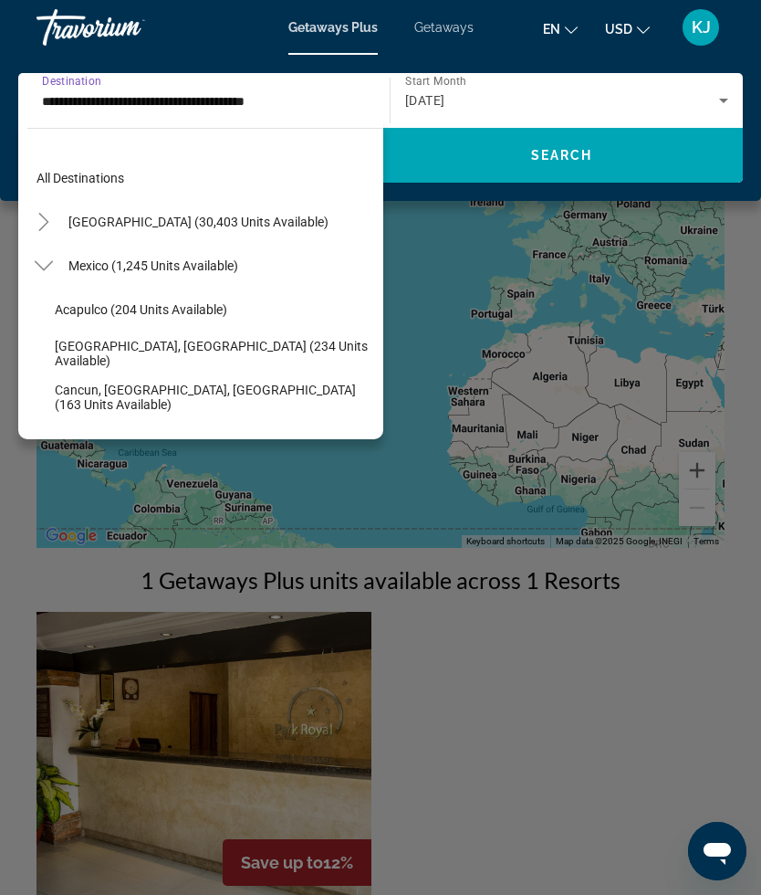
click at [175, 262] on span "Mexico (1,245 units available)" at bounding box center [153, 265] width 170 height 15
type input "**********"
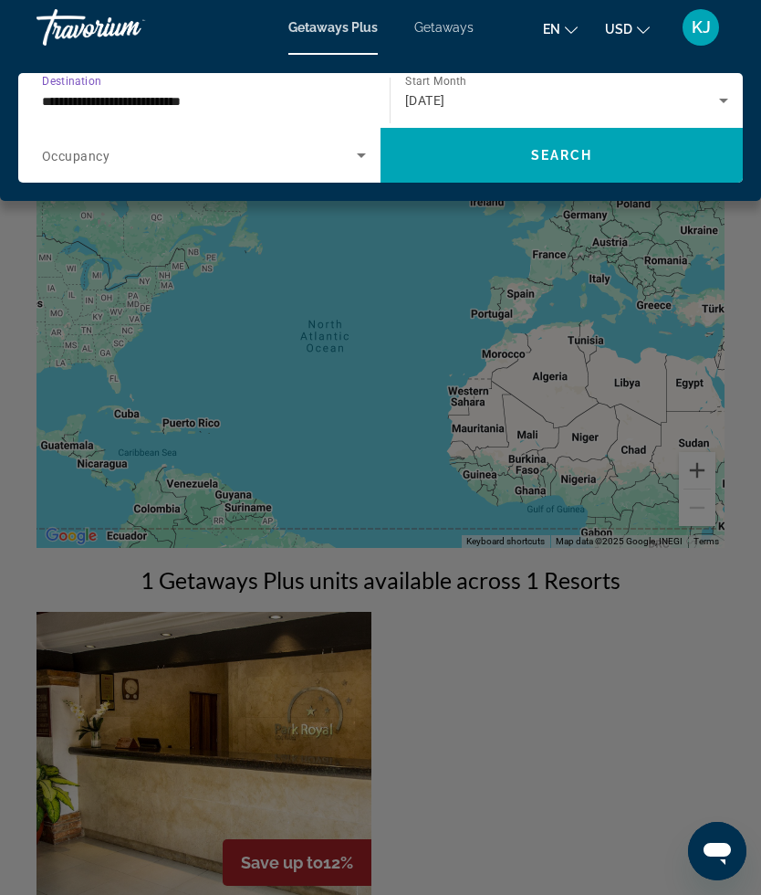
click at [594, 124] on div "[DATE]" at bounding box center [566, 100] width 323 height 51
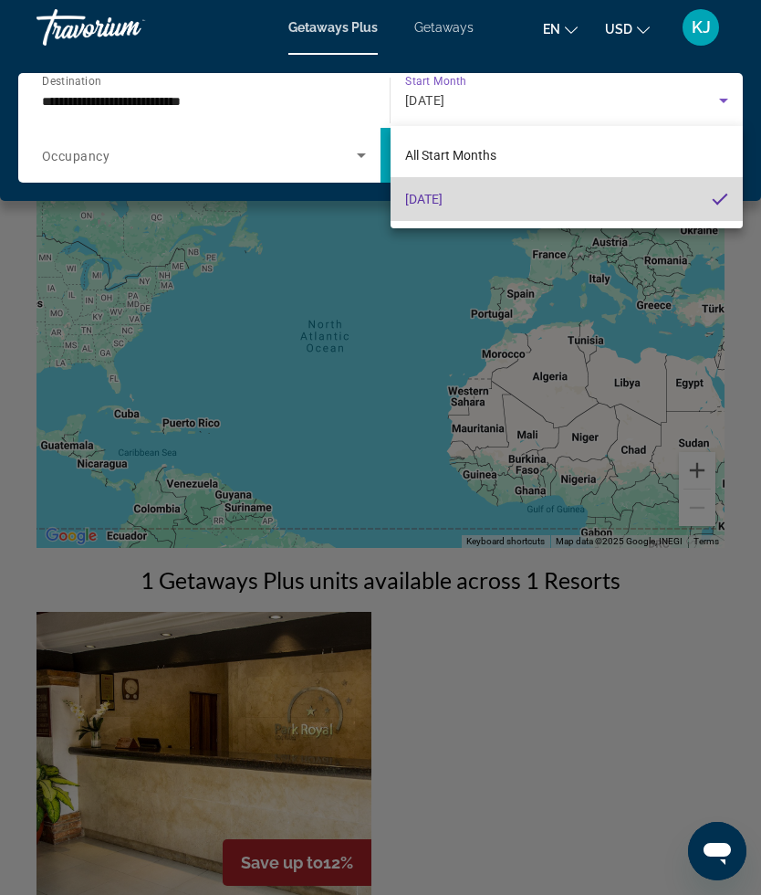
click at [566, 207] on mat-option "[DATE]" at bounding box center [567, 199] width 352 height 44
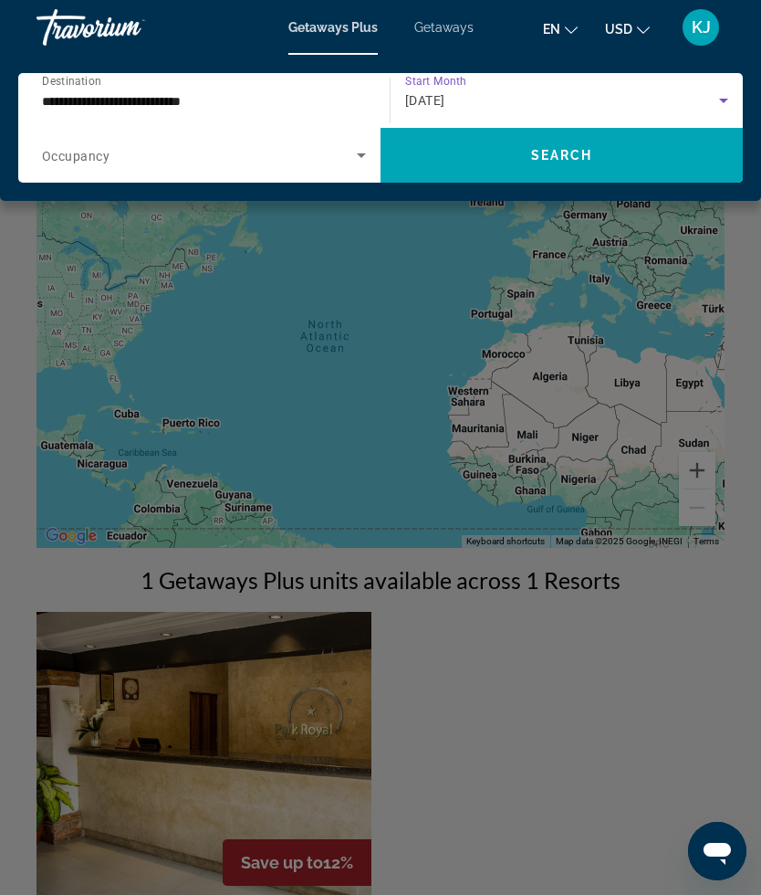
click at [630, 154] on span "Search widget" at bounding box center [562, 155] width 362 height 44
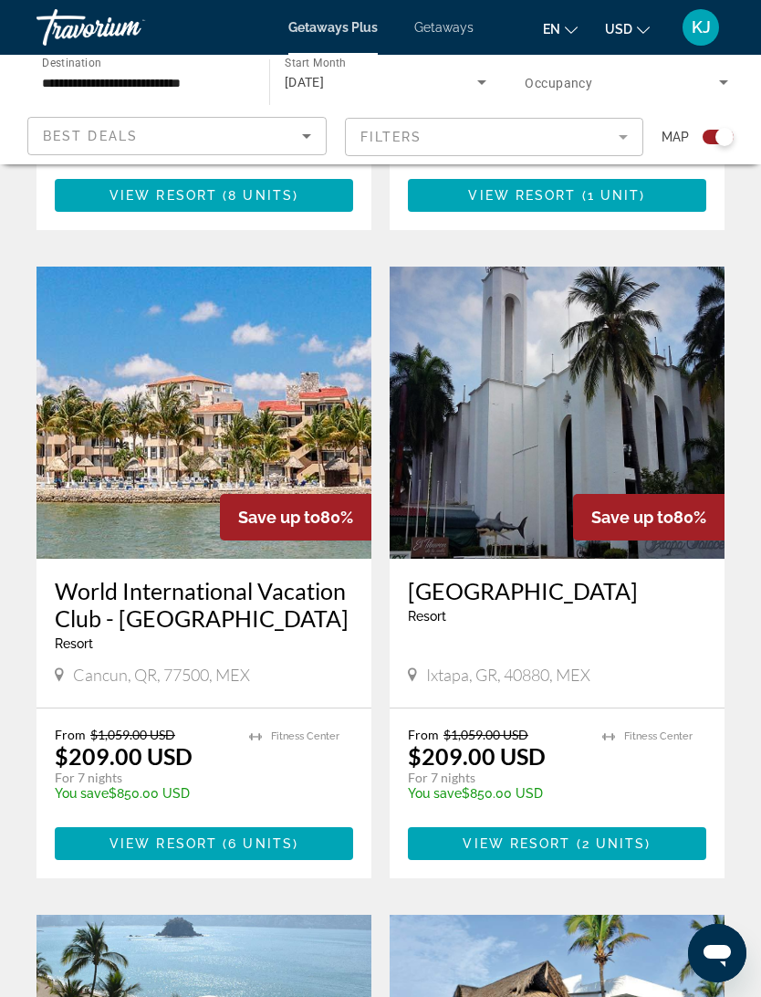
scroll to position [1042, 0]
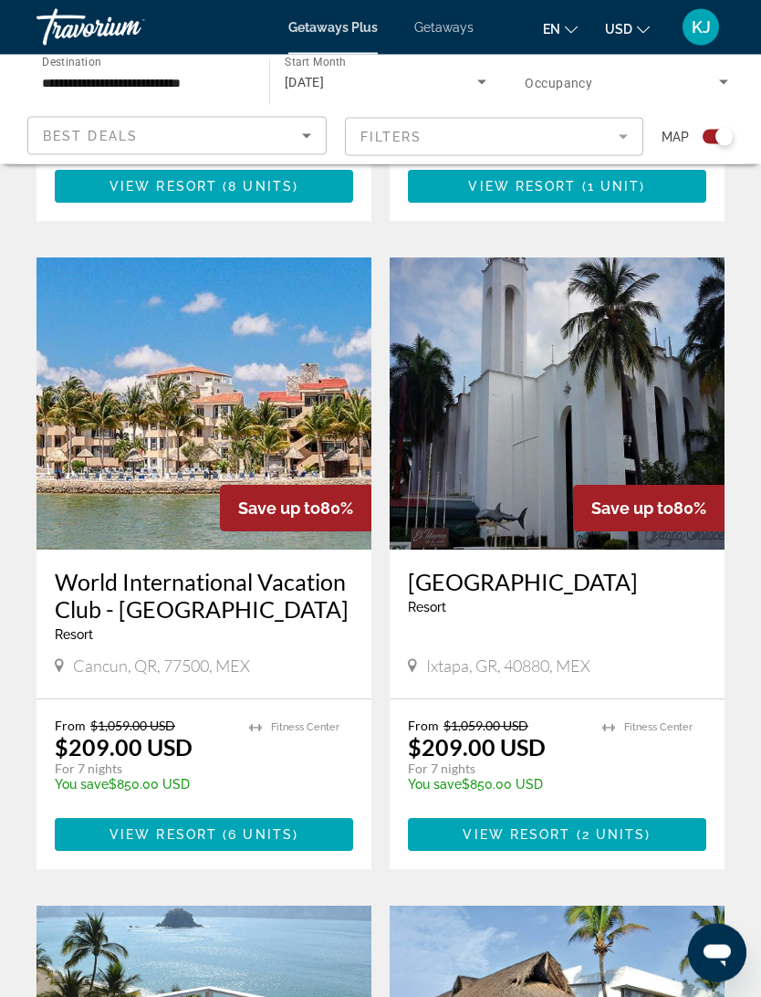
click at [247, 413] on img "Main content" at bounding box center [204, 404] width 335 height 292
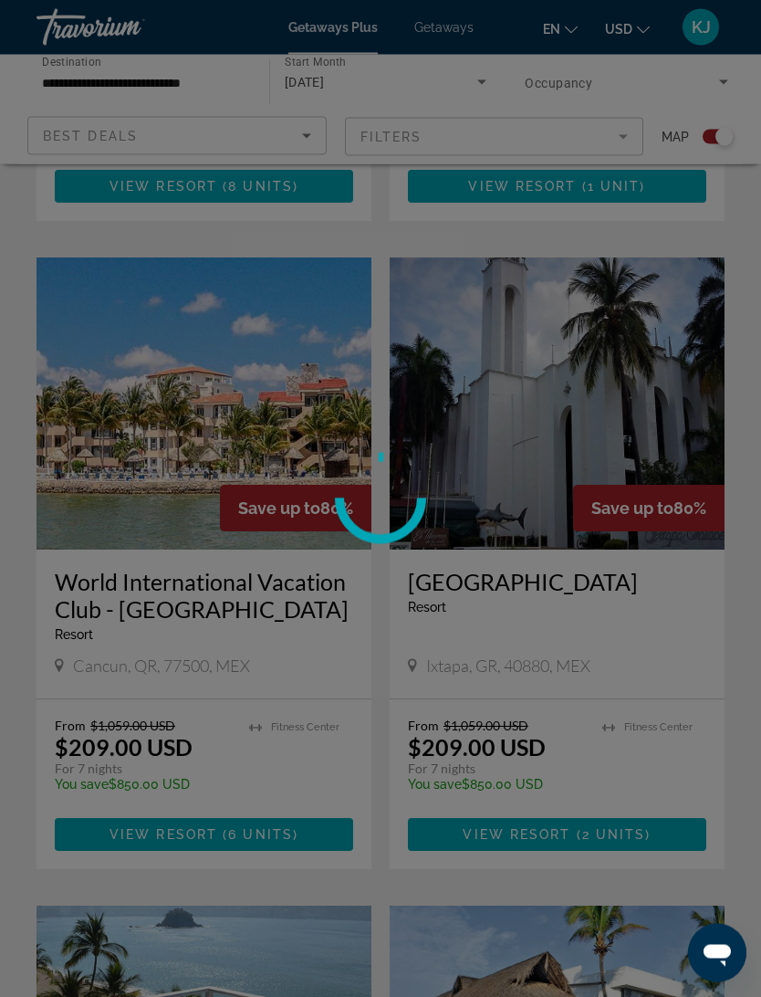
scroll to position [1042, 0]
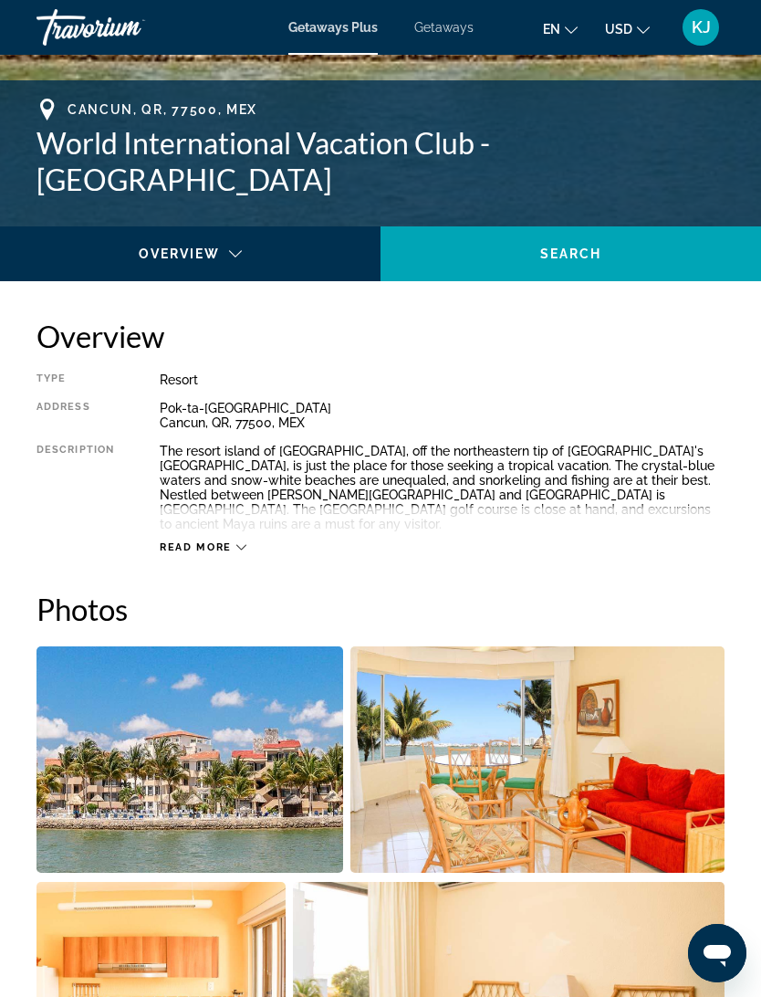
scroll to position [693, 0]
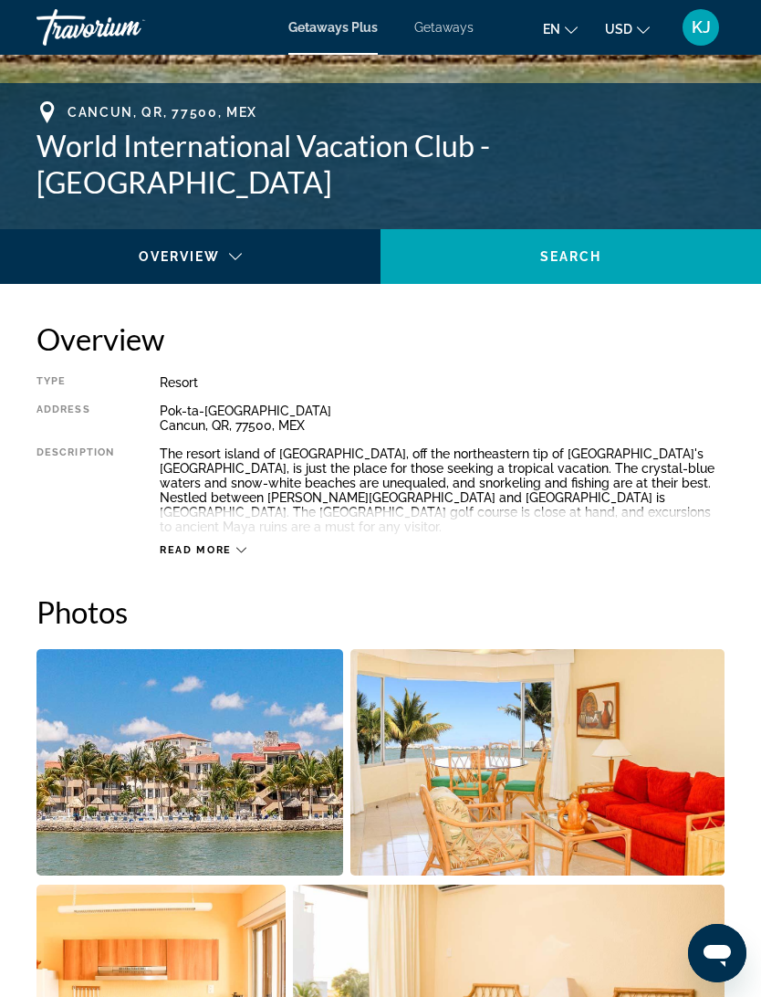
click at [233, 544] on div "Read more" at bounding box center [203, 550] width 87 height 12
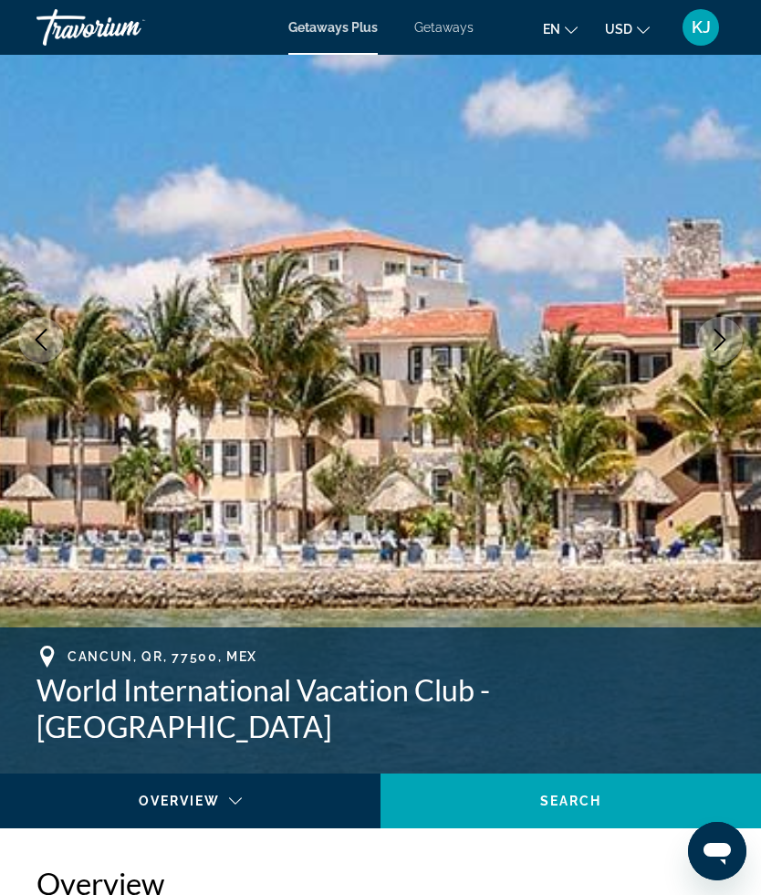
scroll to position [0, 0]
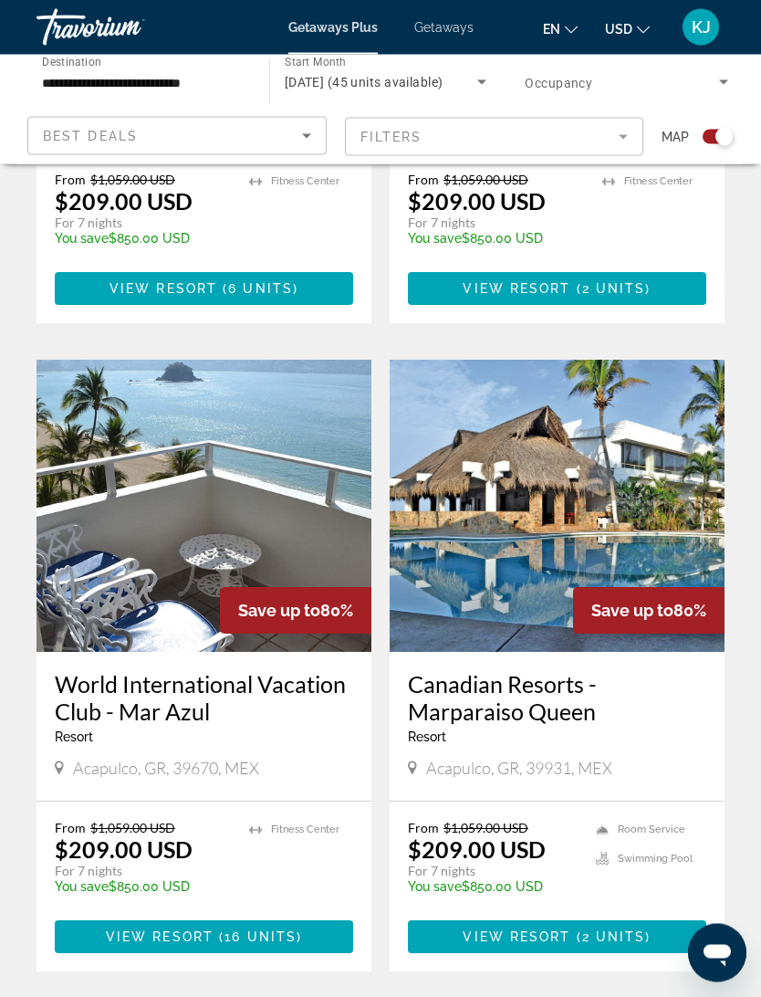
scroll to position [1589, 0]
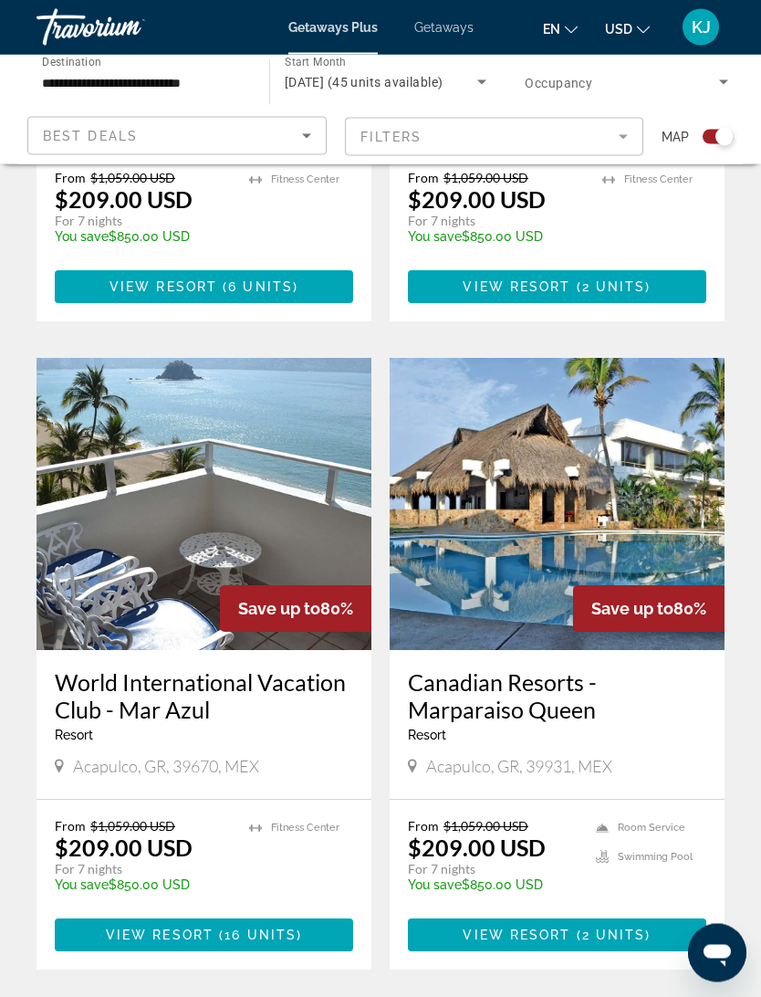
click at [222, 894] on span "( 16 units )" at bounding box center [258, 935] width 89 height 15
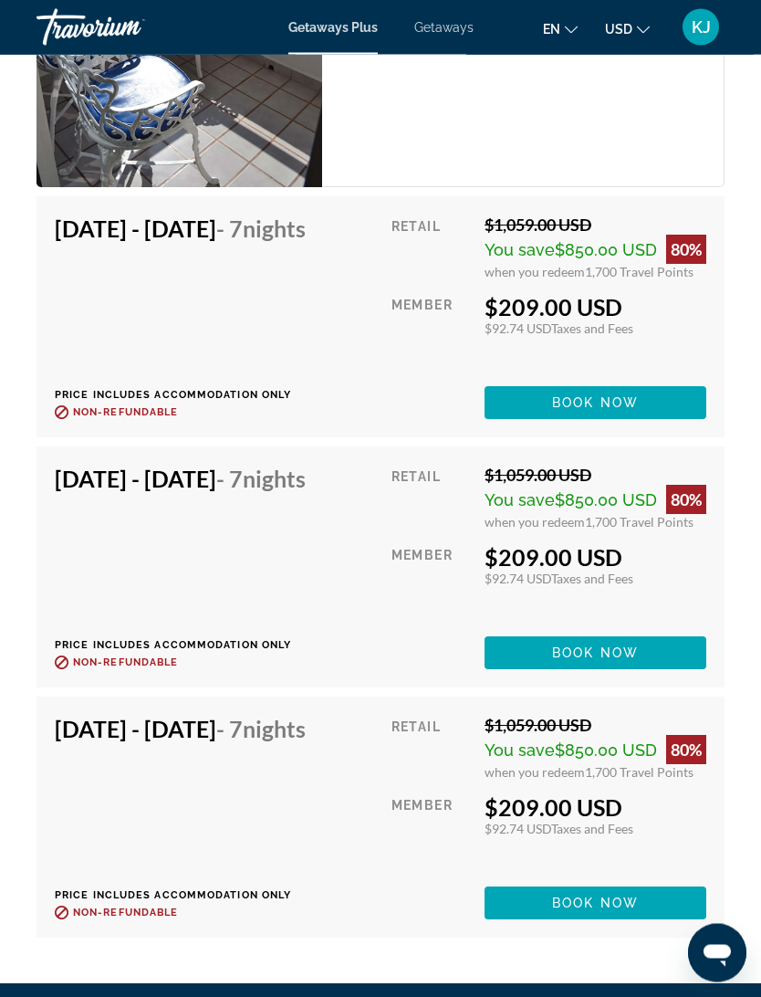
scroll to position [3705, 0]
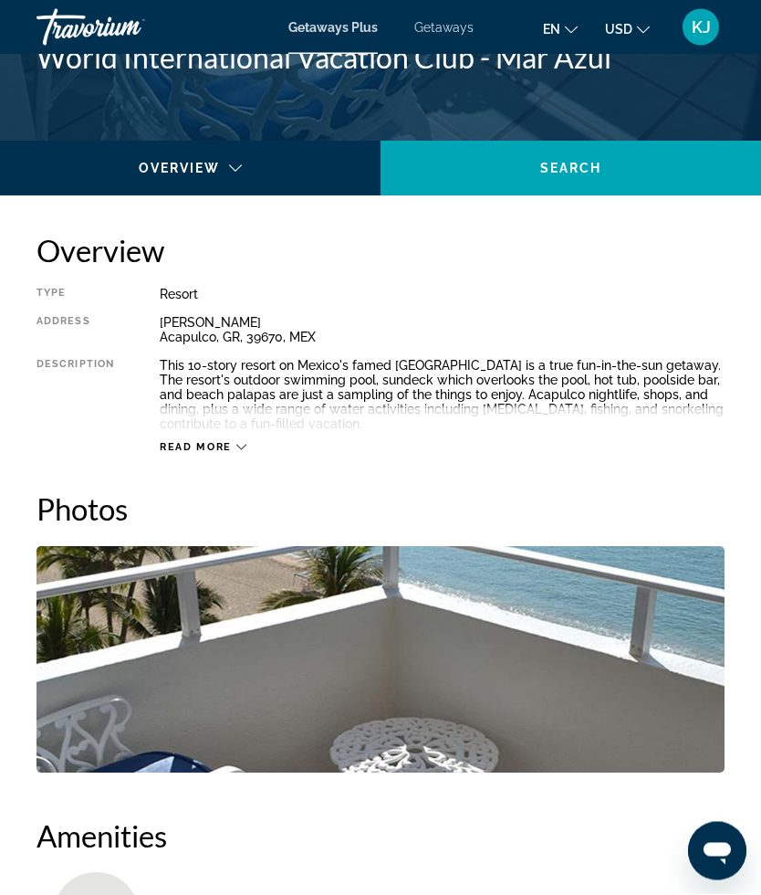
click at [229, 452] on span "Read more" at bounding box center [196, 448] width 72 height 12
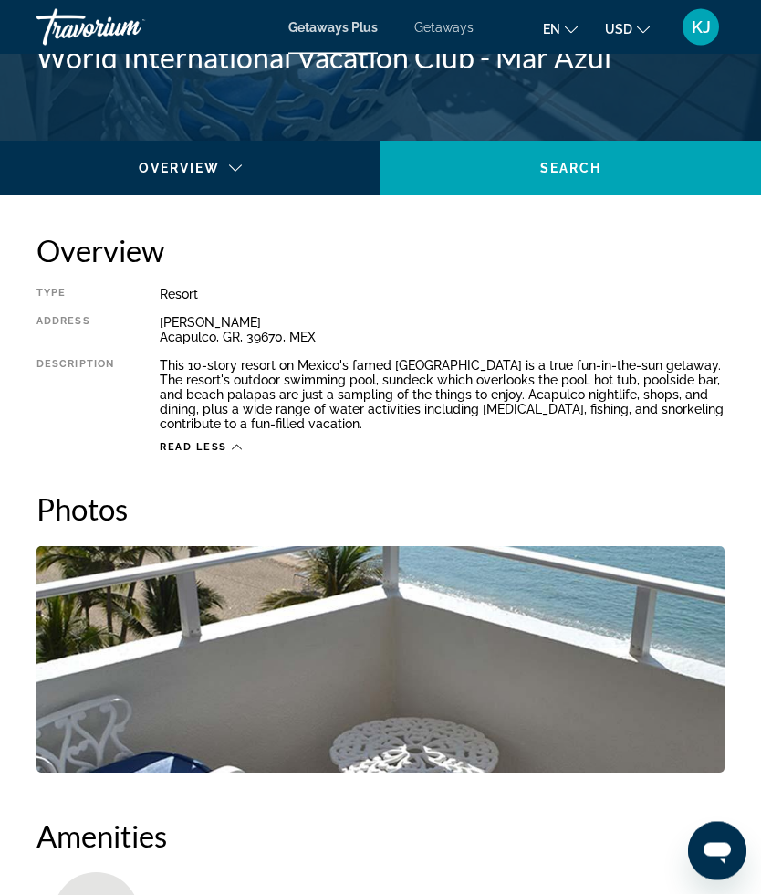
scroll to position [781, 0]
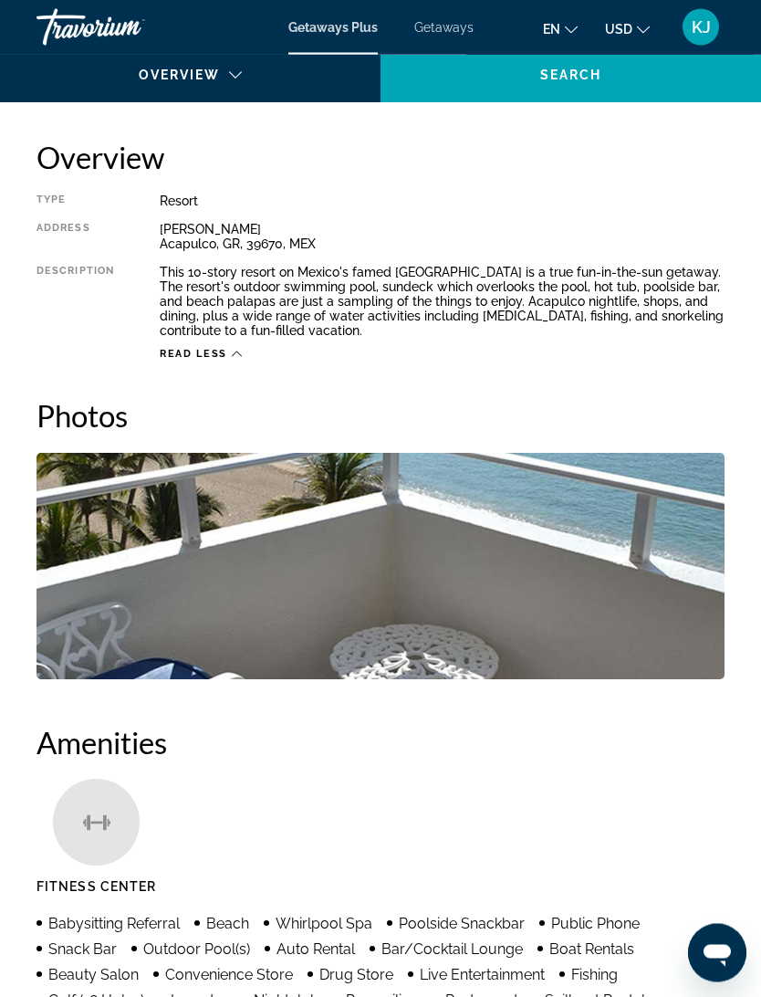
click at [550, 579] on img "Open full-screen image slider" at bounding box center [381, 567] width 688 height 226
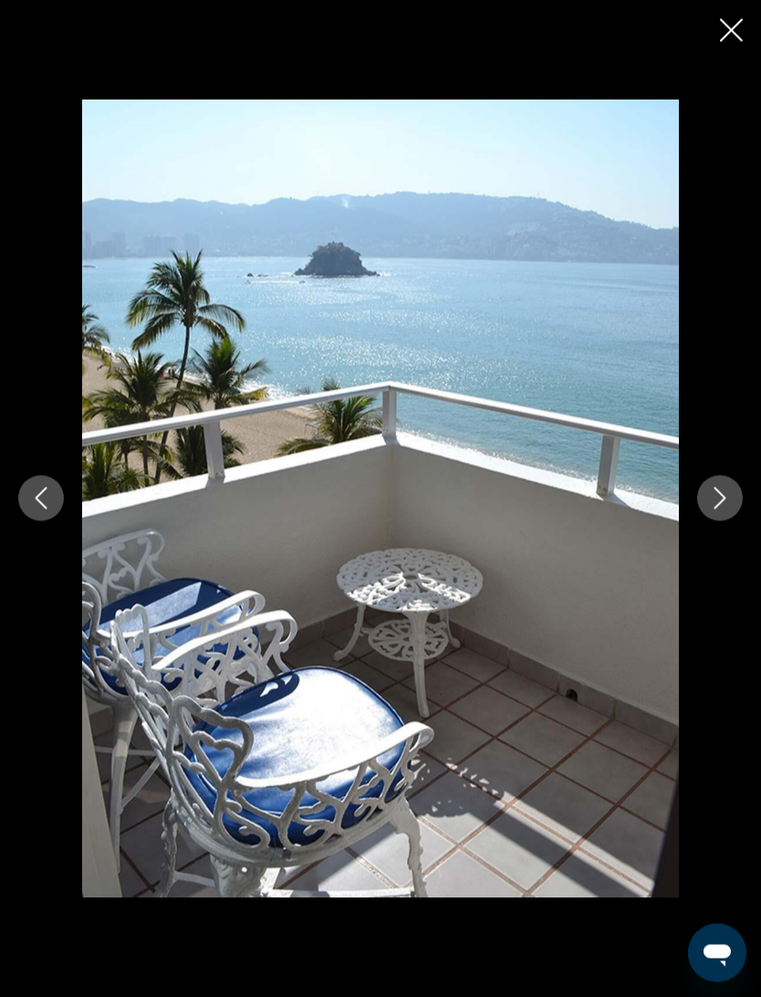
scroll to position [874, 0]
click at [713, 514] on button "Next image" at bounding box center [720, 499] width 46 height 46
click at [710, 496] on icon "Next image" at bounding box center [720, 498] width 22 height 22
click at [714, 514] on button "Next image" at bounding box center [720, 499] width 46 height 46
click at [726, 508] on icon "Next image" at bounding box center [720, 498] width 22 height 22
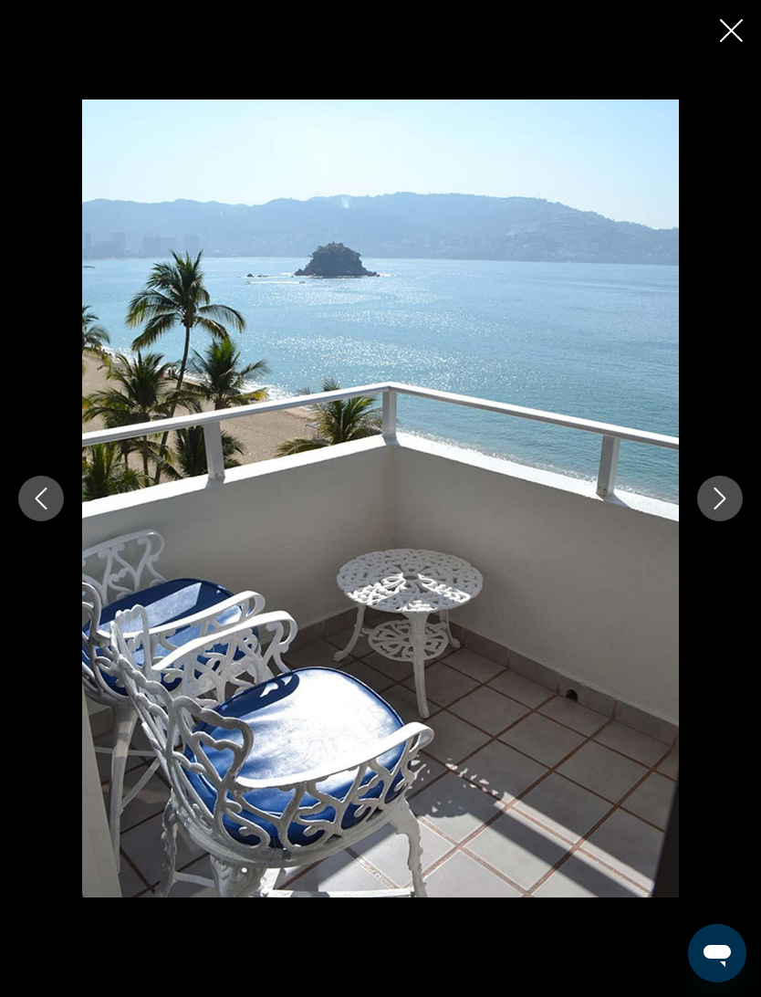
click at [30, 503] on icon "Previous image" at bounding box center [41, 498] width 22 height 22
click at [36, 482] on button "Previous image" at bounding box center [41, 499] width 46 height 46
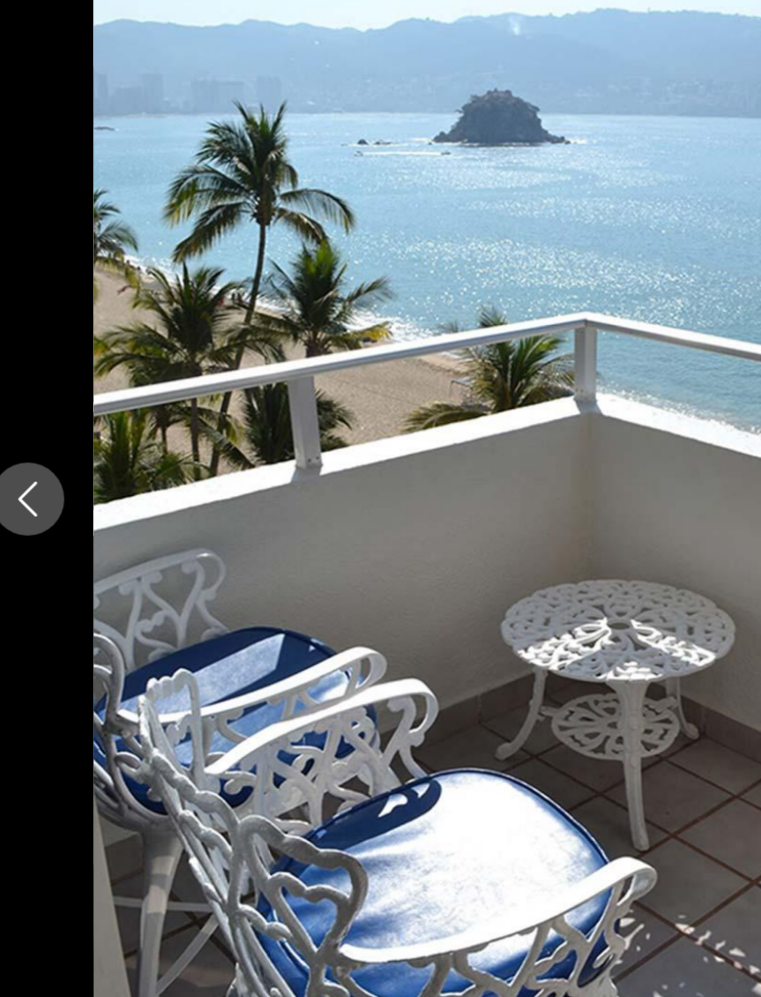
click at [18, 476] on button "Previous image" at bounding box center [41, 499] width 46 height 46
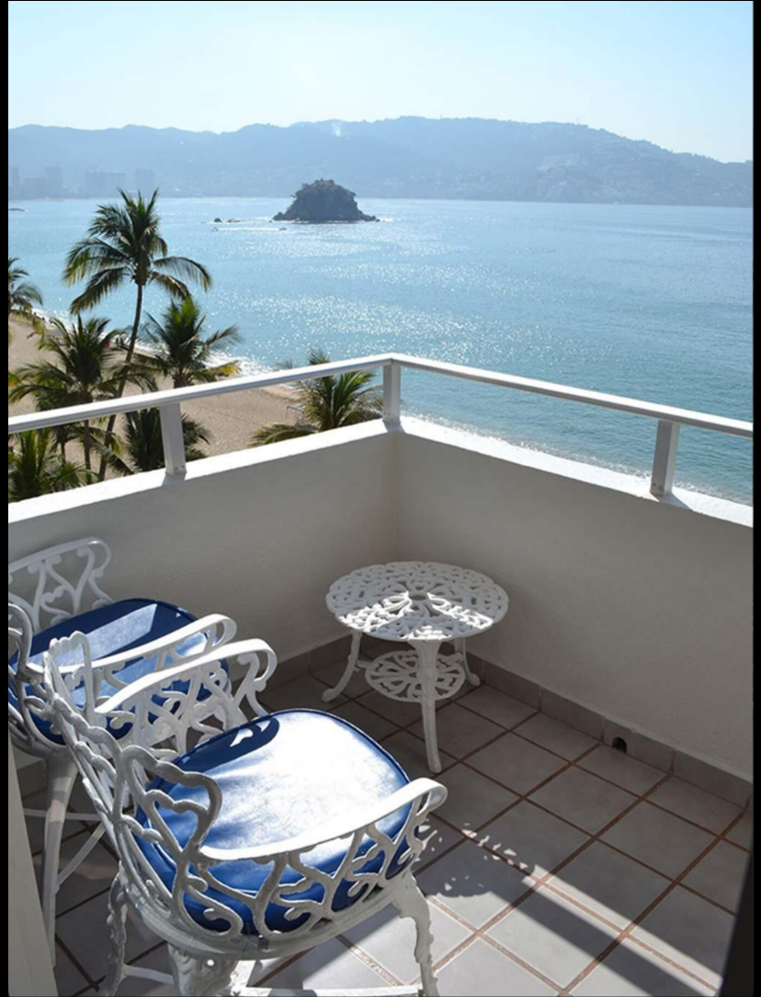
click at [528, 393] on img "Main content" at bounding box center [380, 498] width 597 height 798
click at [516, 419] on img "Main content" at bounding box center [380, 498] width 597 height 798
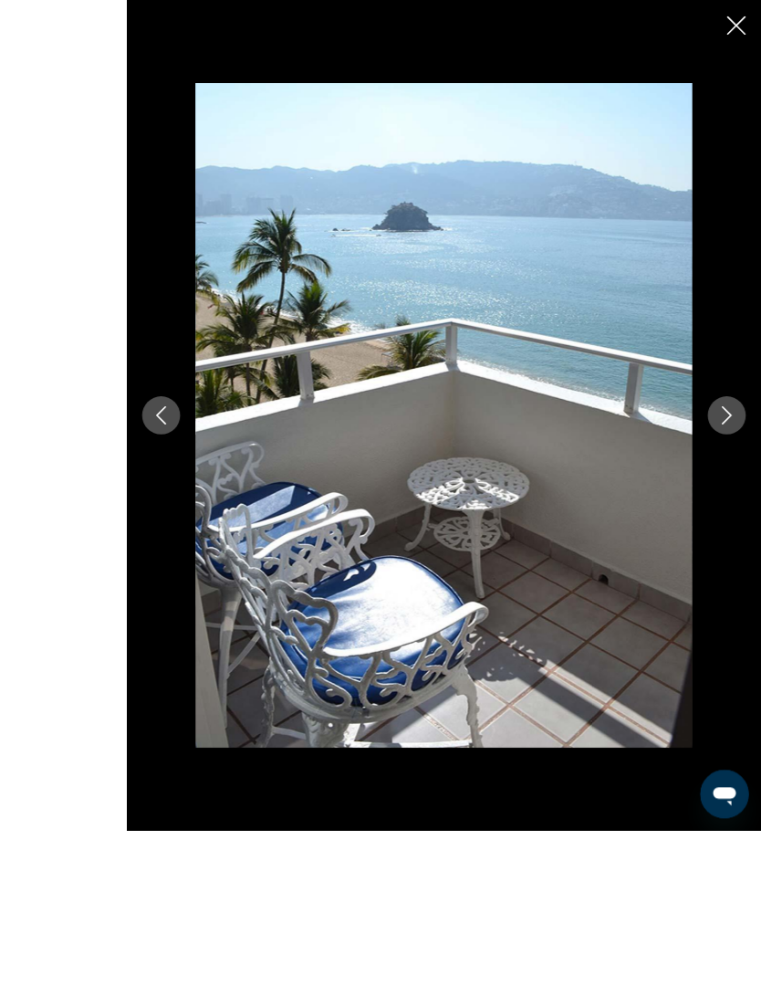
scroll to position [864, 0]
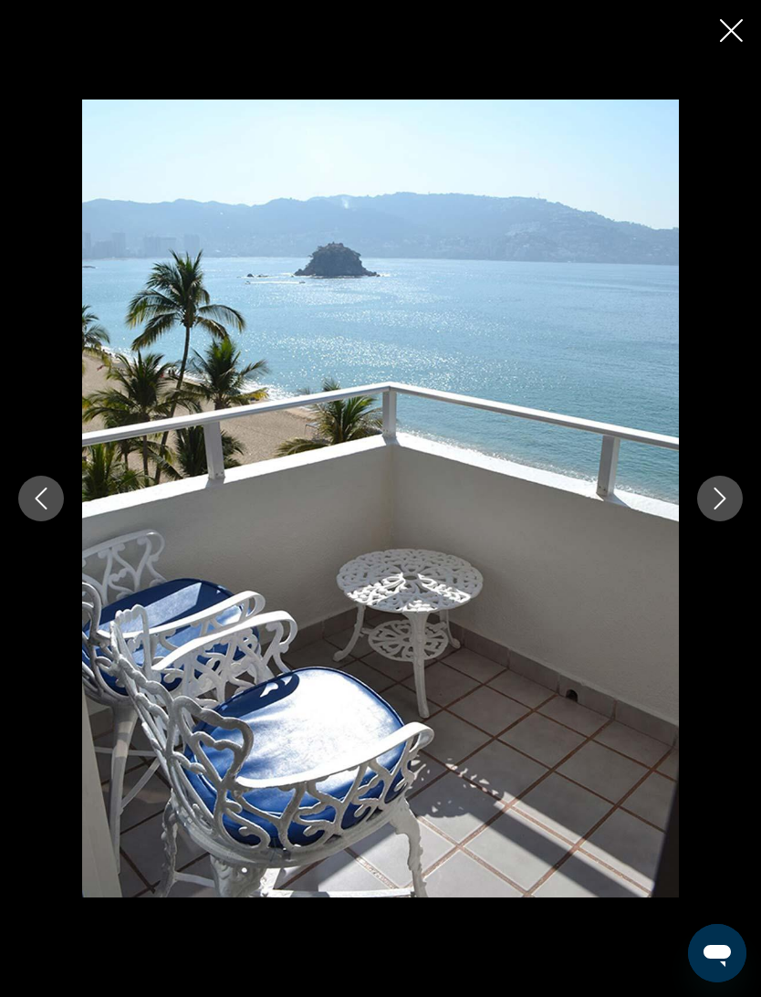
click at [724, 512] on button "Next image" at bounding box center [720, 499] width 46 height 46
click at [757, 51] on div "prev next" at bounding box center [380, 498] width 761 height 997
click at [722, 37] on icon "Close slideshow" at bounding box center [731, 30] width 23 height 23
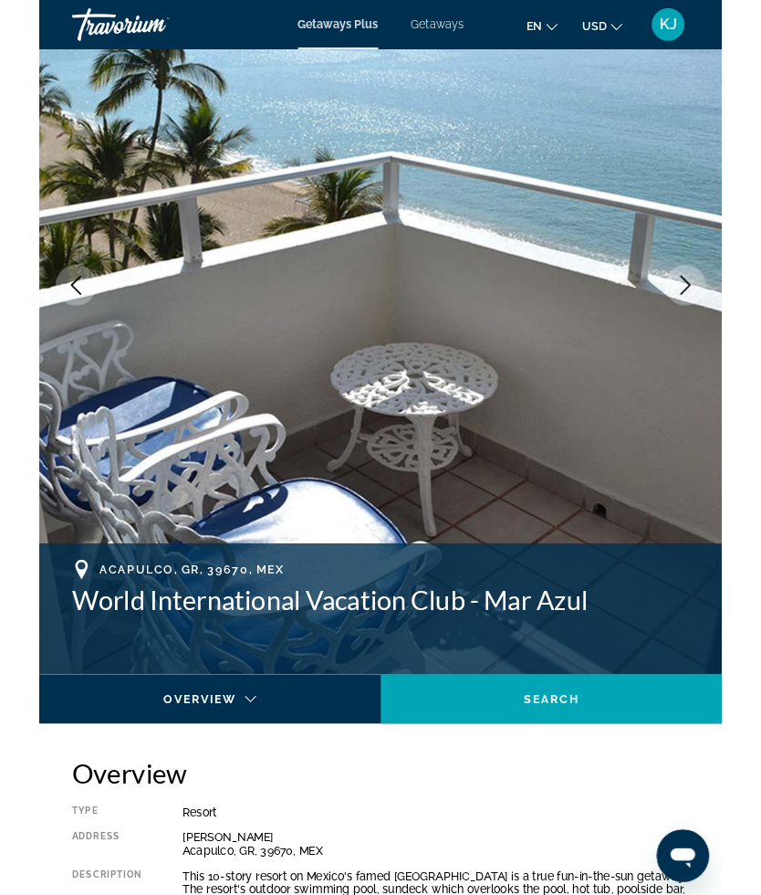
scroll to position [0, 0]
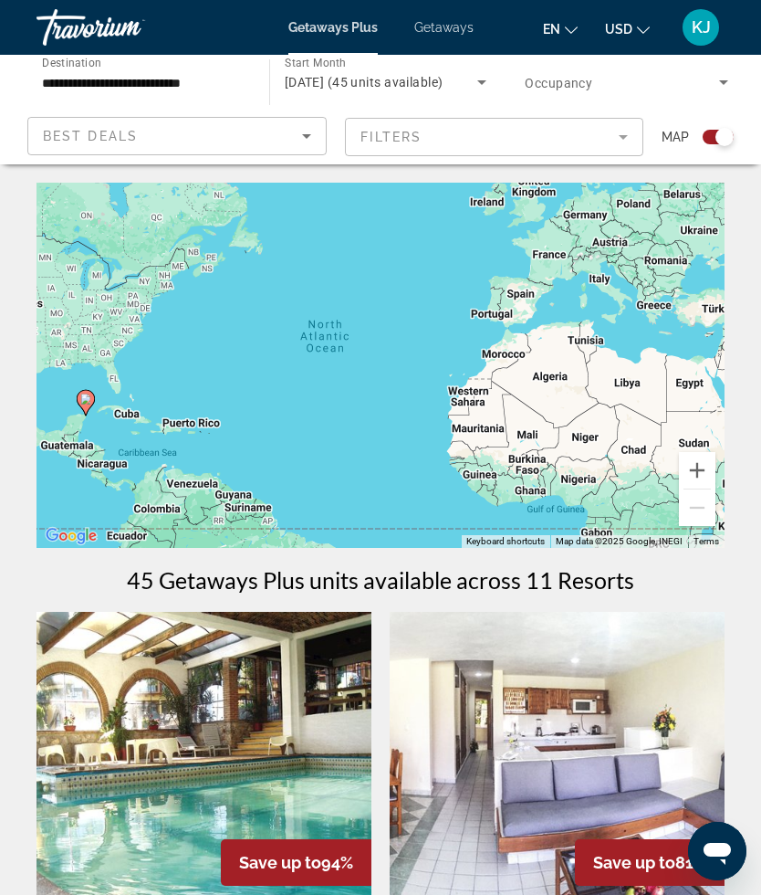
click at [288, 139] on div "Best Deals" at bounding box center [172, 136] width 259 height 22
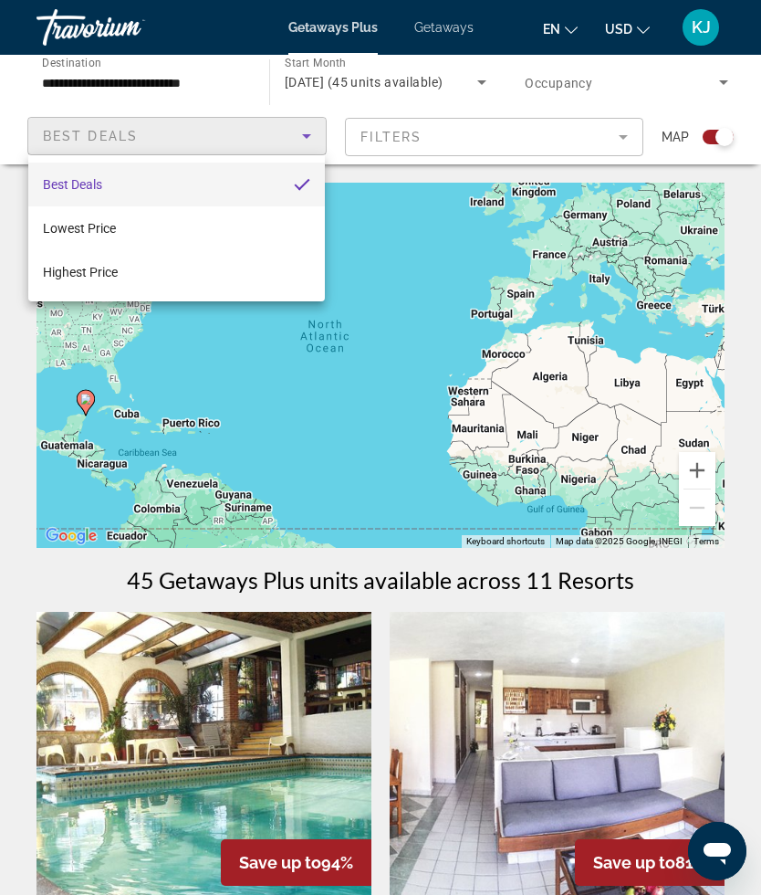
click at [466, 225] on div at bounding box center [380, 447] width 761 height 895
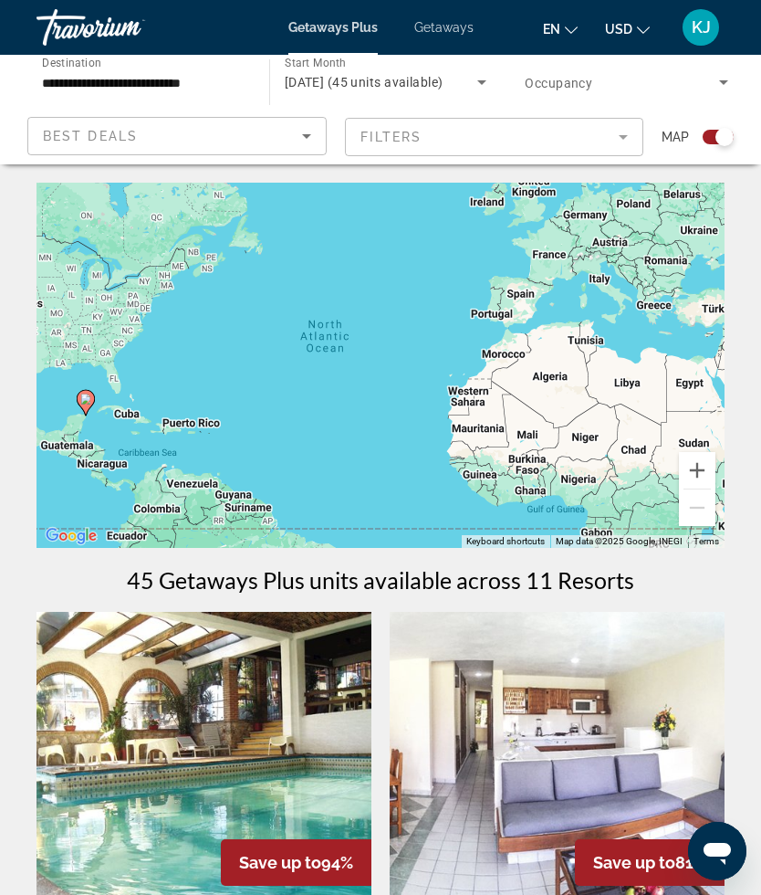
click at [604, 145] on mat-form-field "Filters" at bounding box center [494, 137] width 299 height 38
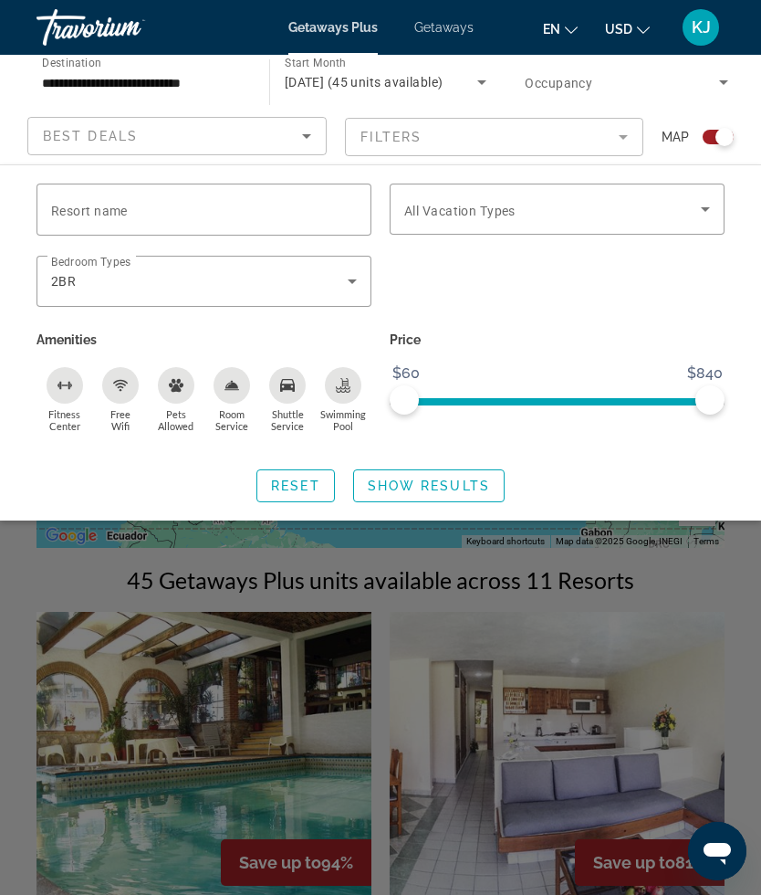
click at [231, 212] on input "Resort name" at bounding box center [204, 210] width 306 height 22
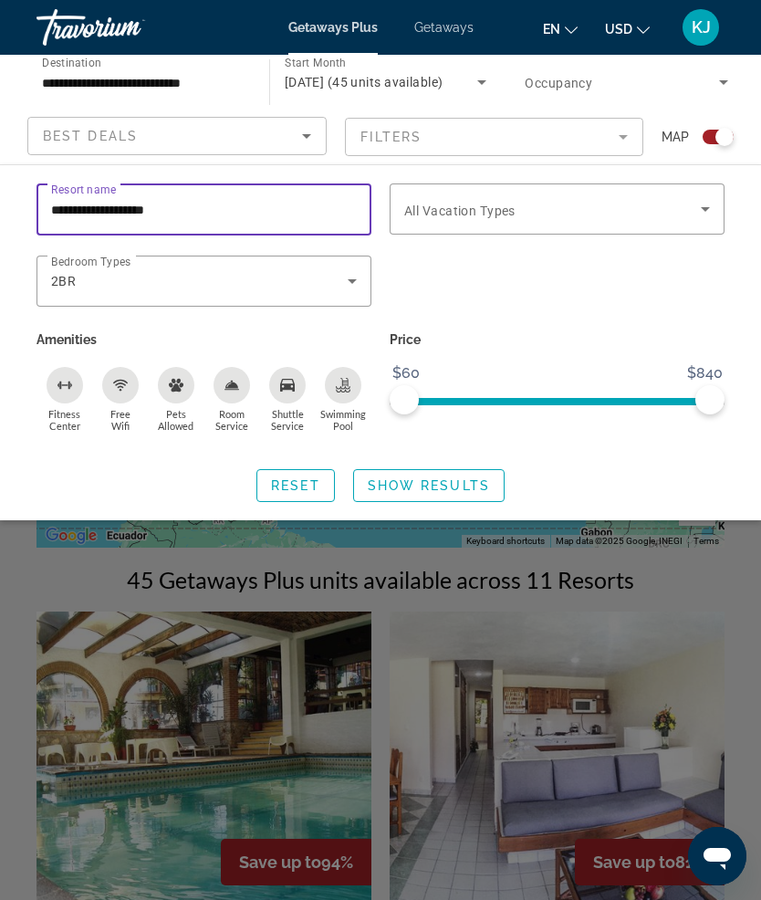
type input "**********"
click at [293, 213] on input "**********" at bounding box center [204, 210] width 306 height 22
click at [469, 487] on span "Show Results" at bounding box center [429, 485] width 122 height 15
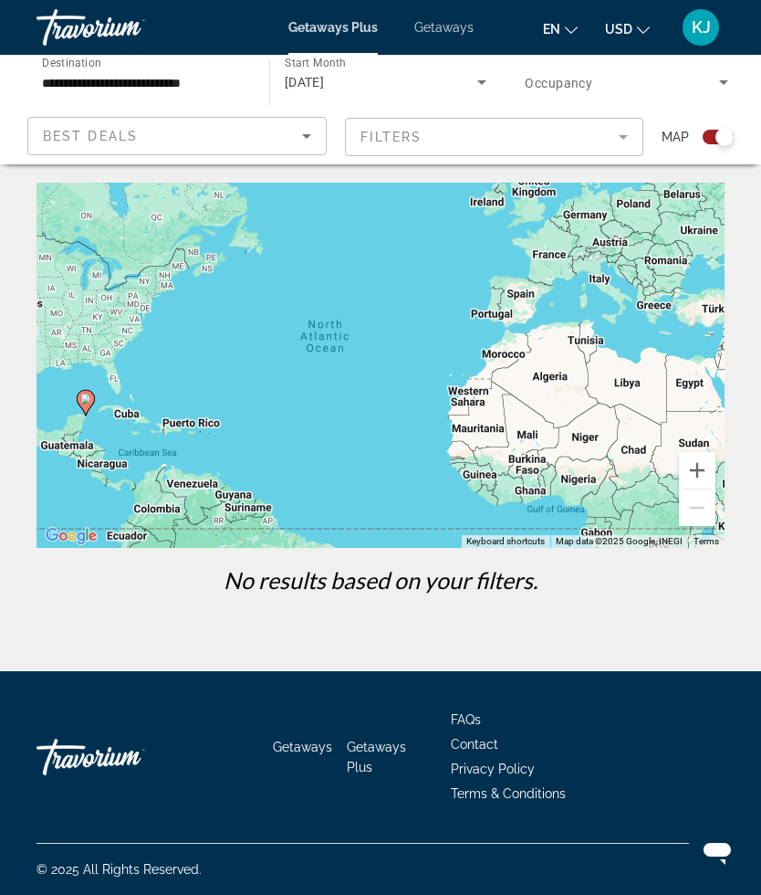
click at [299, 138] on icon "Sort by" at bounding box center [307, 136] width 22 height 22
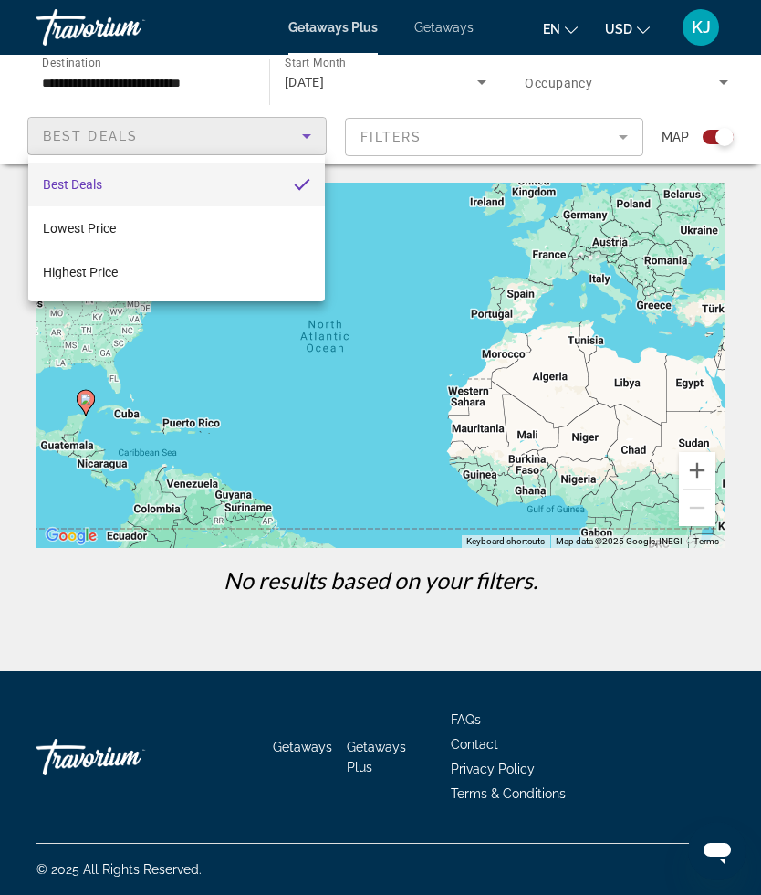
click at [474, 145] on div at bounding box center [380, 447] width 761 height 895
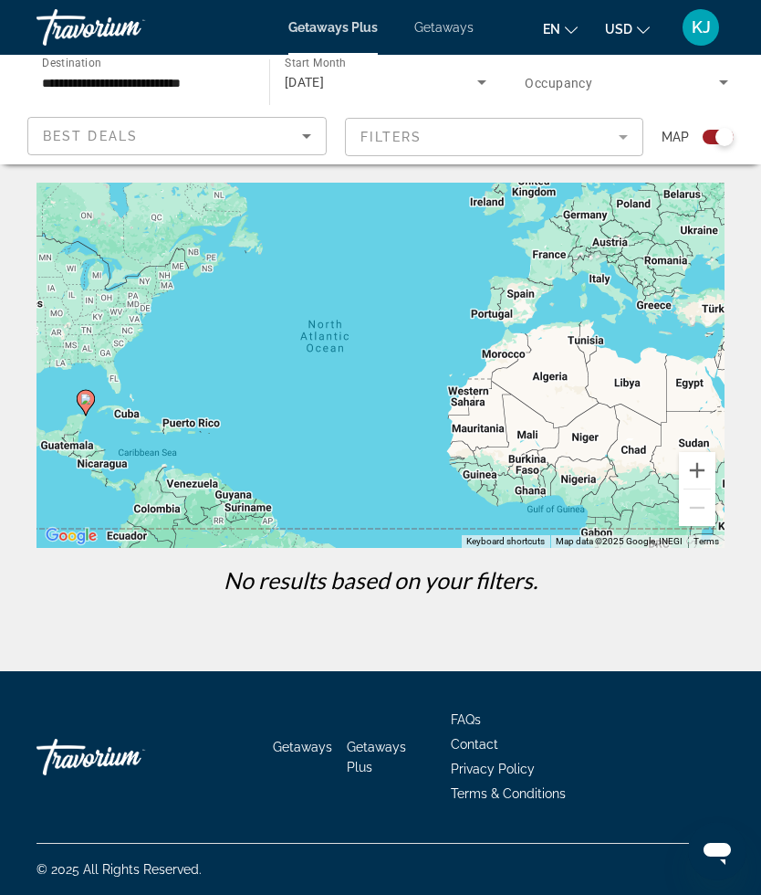
click at [620, 145] on mat-form-field "Filters" at bounding box center [494, 137] width 299 height 38
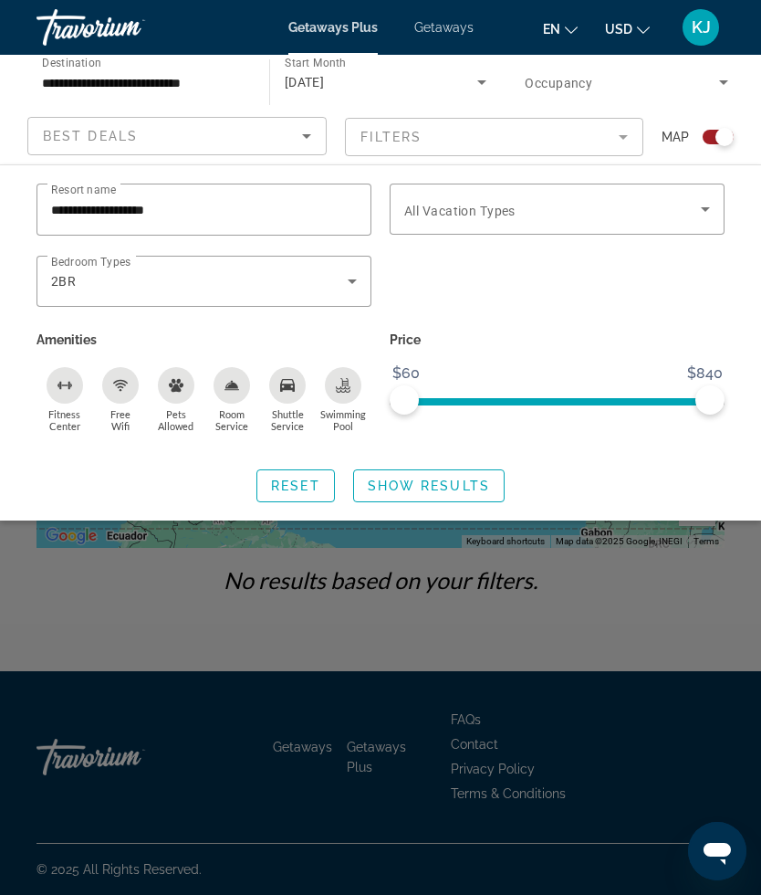
click at [272, 215] on input "**********" at bounding box center [204, 210] width 306 height 22
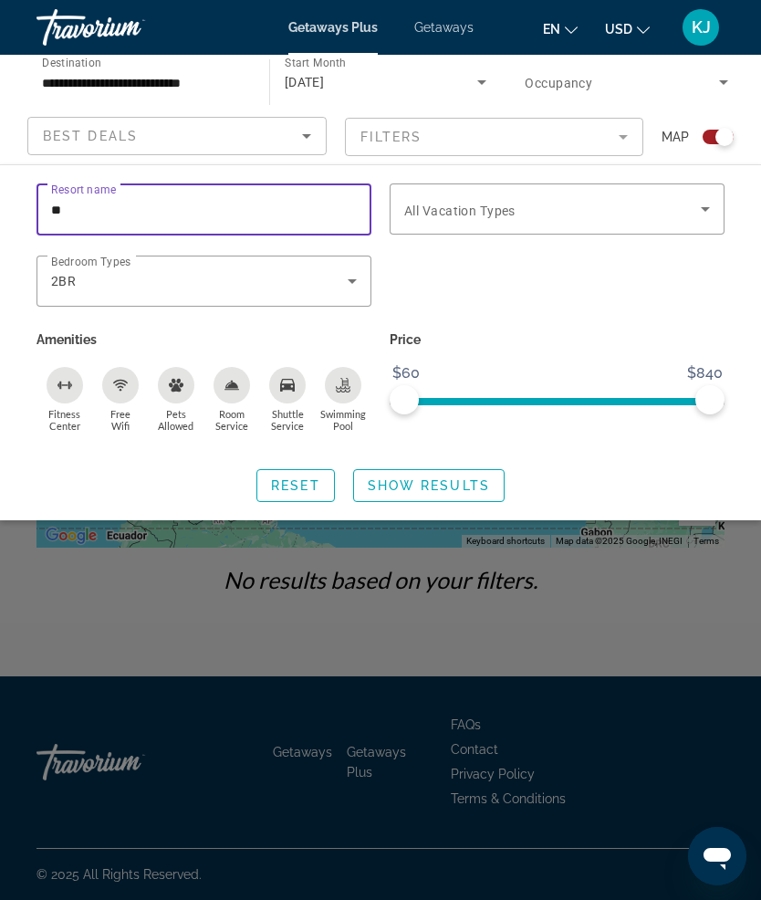
type input "*"
type input "**********"
click at [461, 505] on span "Search widget" at bounding box center [429, 486] width 150 height 44
